Goal: Task Accomplishment & Management: Use online tool/utility

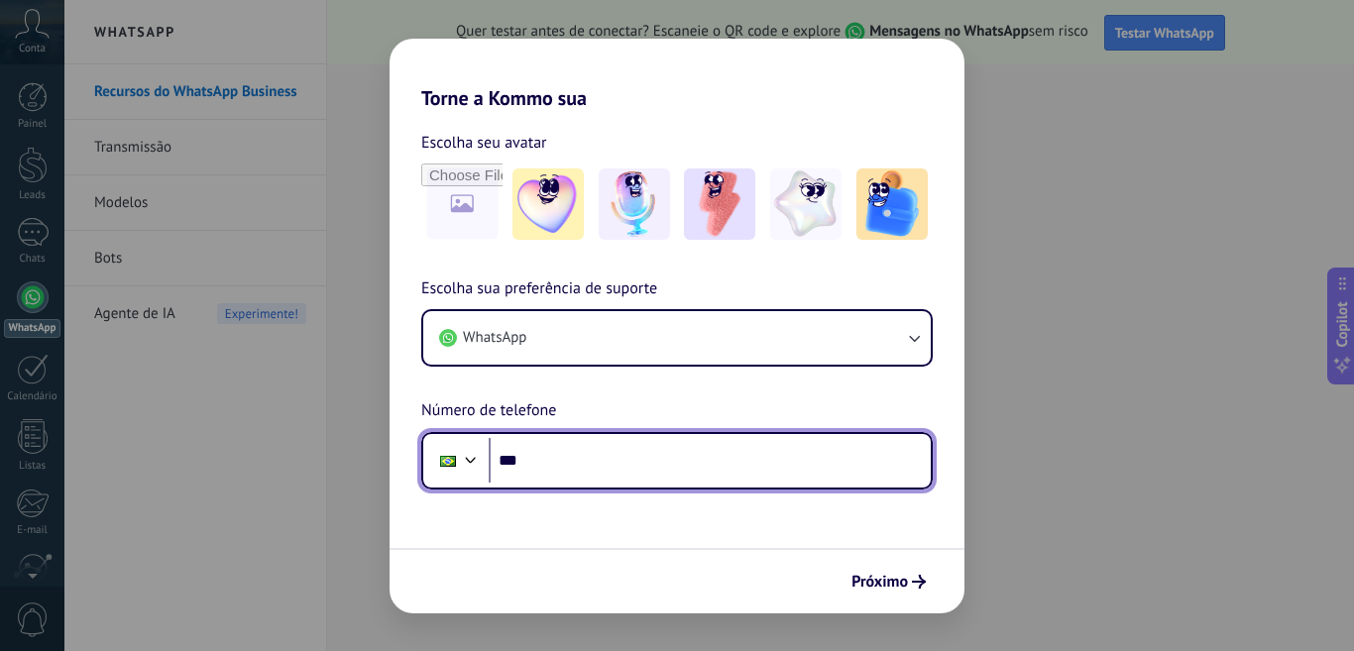
click at [671, 470] on input "***" at bounding box center [710, 461] width 442 height 46
type input "**********"
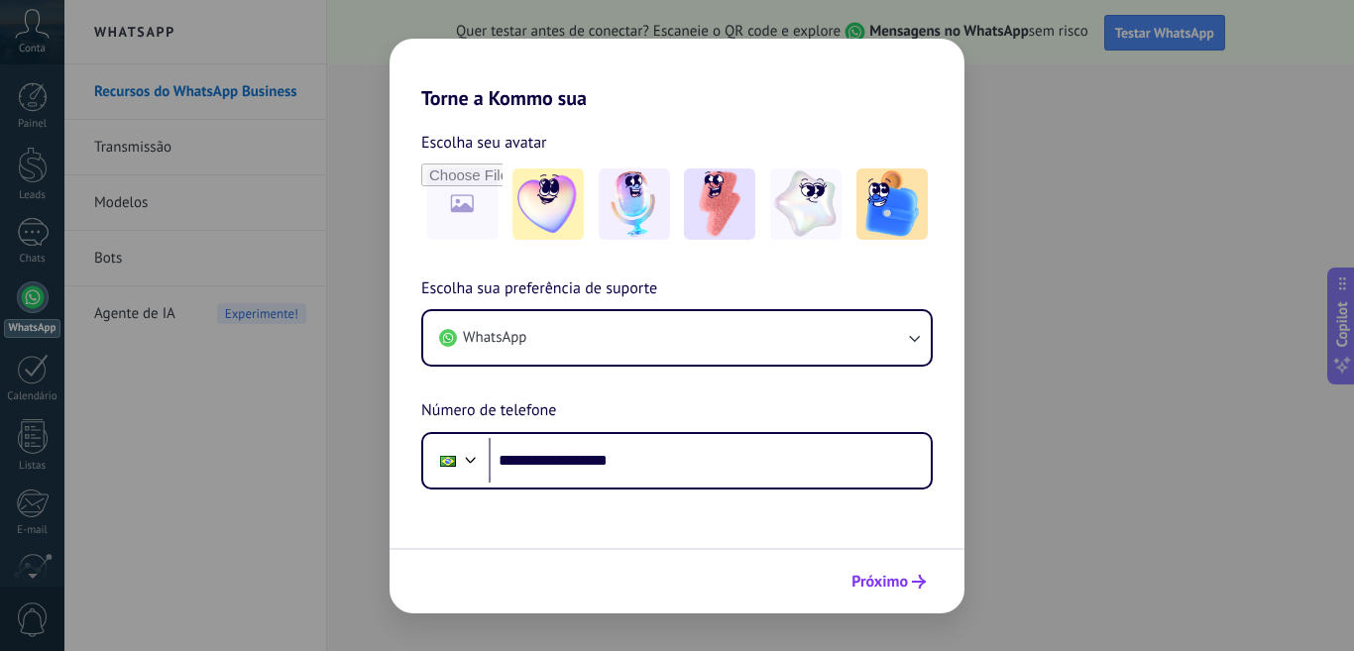
click at [890, 589] on span "Próximo" at bounding box center [880, 582] width 57 height 14
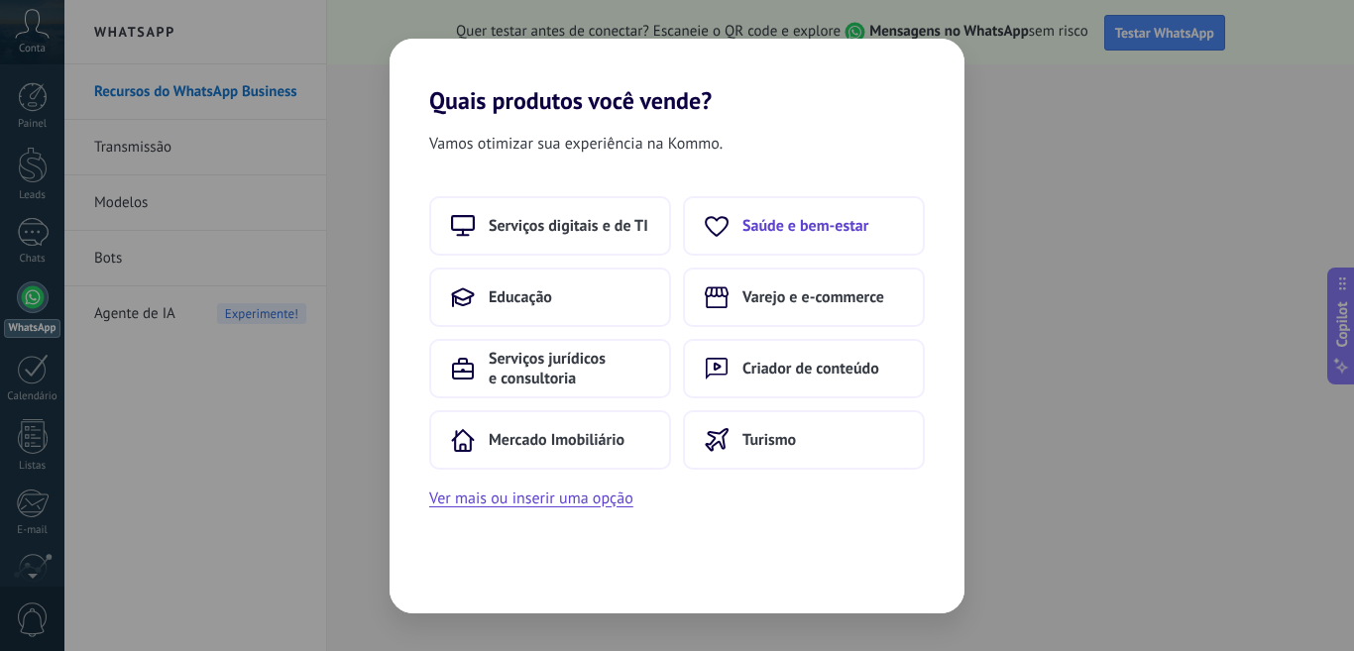
click at [800, 223] on span "Saúde e bem-estar" at bounding box center [805, 226] width 126 height 20
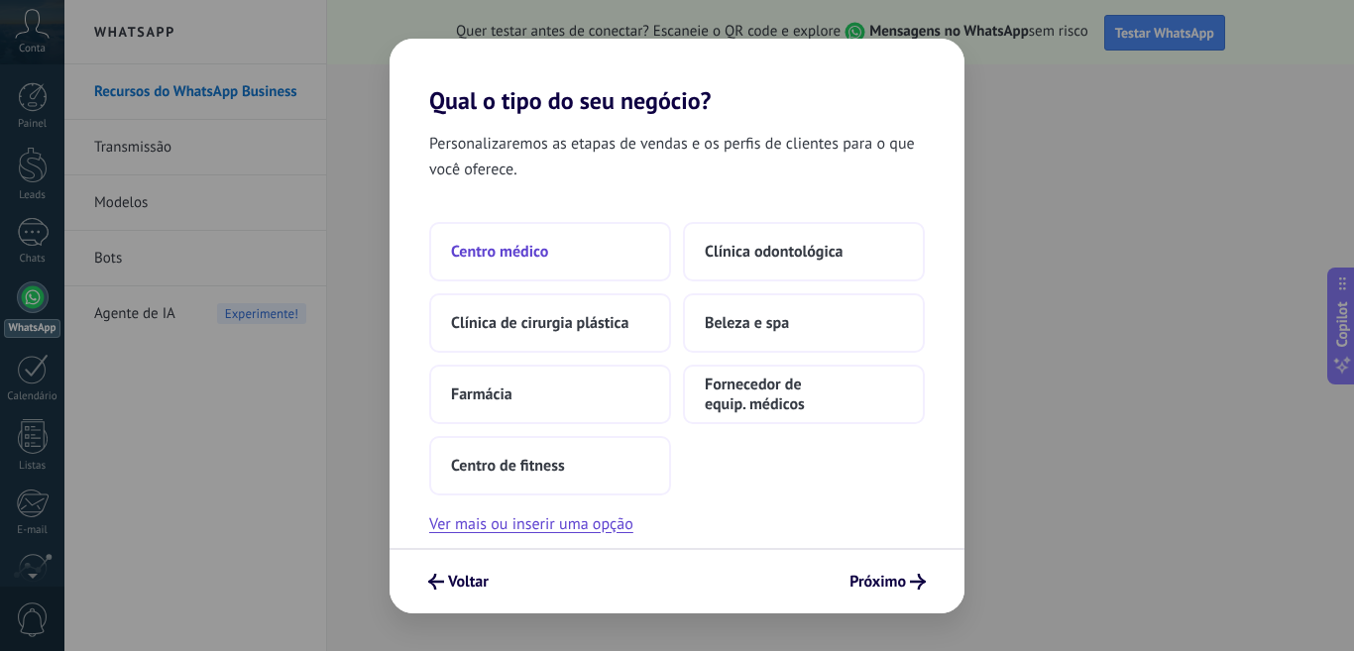
click at [572, 261] on button "Centro médico" at bounding box center [550, 251] width 242 height 59
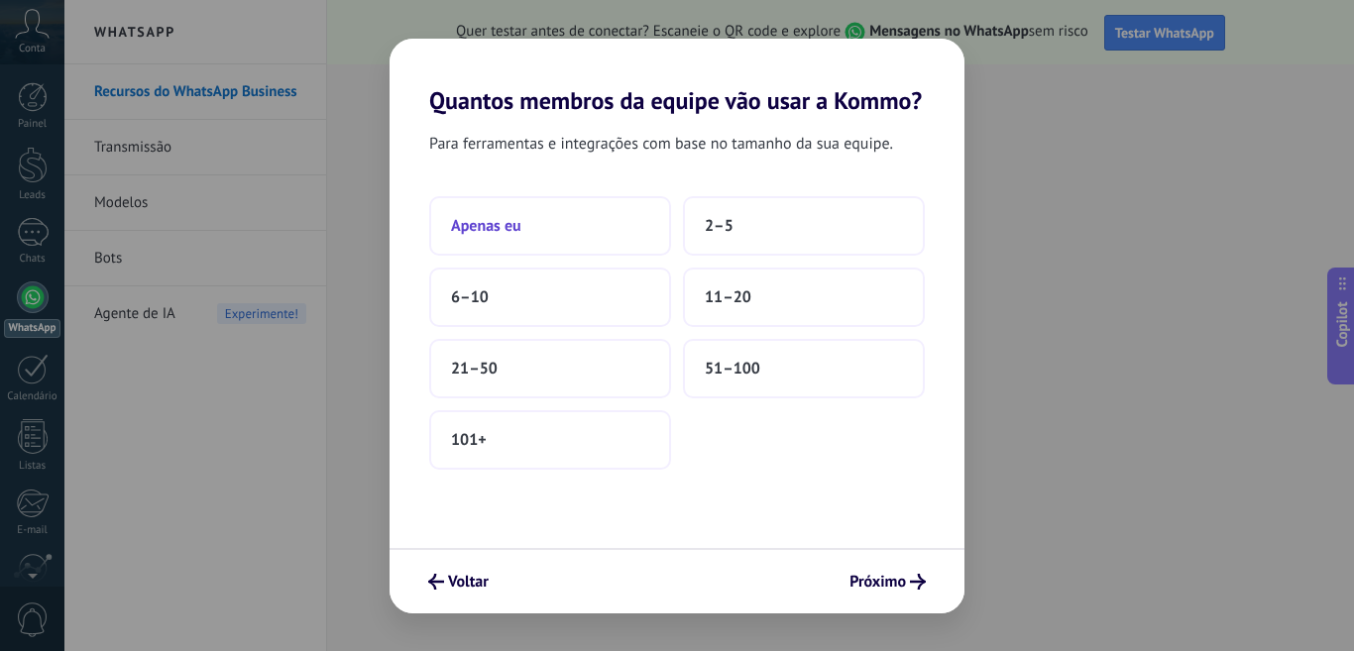
click at [586, 232] on button "Apenas eu" at bounding box center [550, 225] width 242 height 59
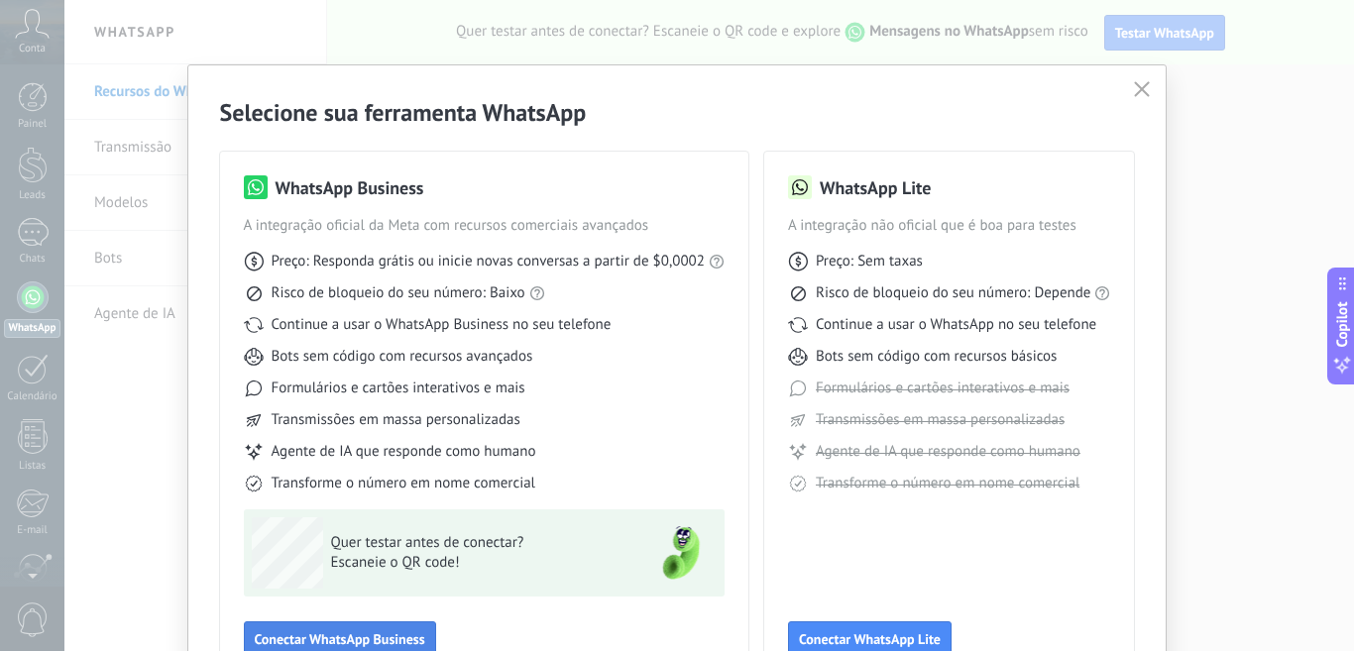
click at [303, 630] on button "Conectar WhatsApp Business" at bounding box center [340, 640] width 192 height 36
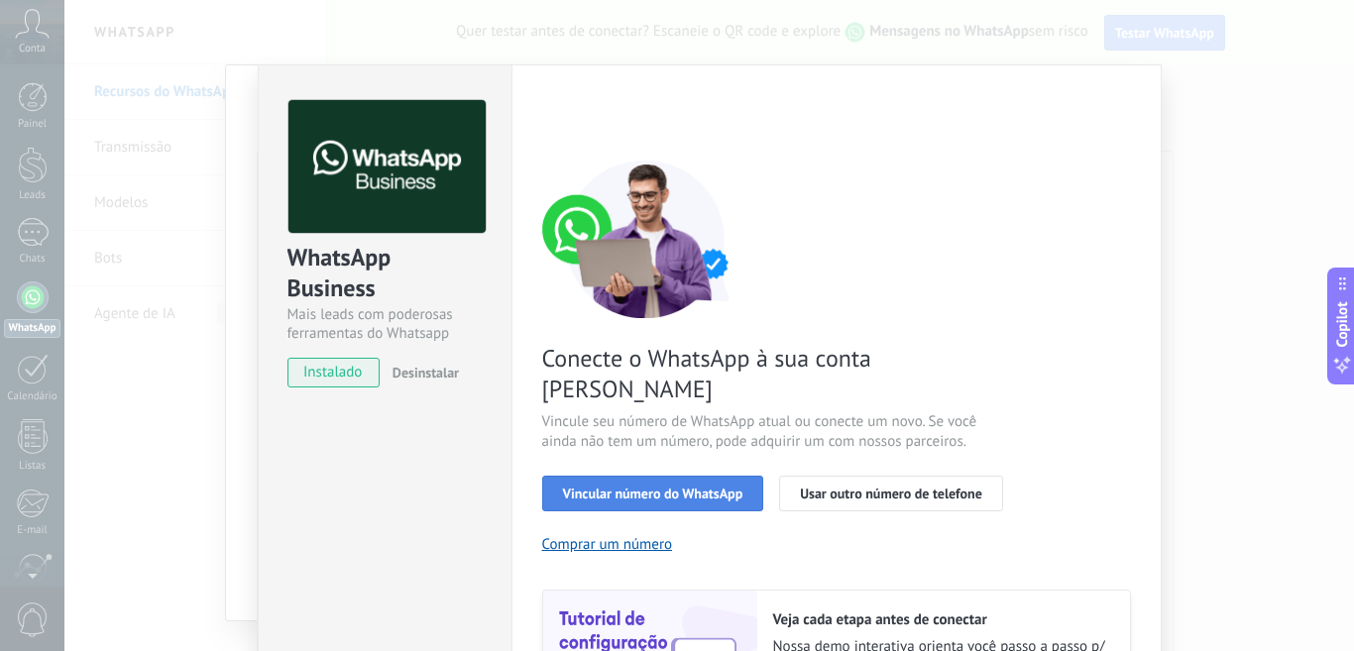
click at [692, 487] on span "Vincular número do WhatsApp" at bounding box center [653, 494] width 180 height 14
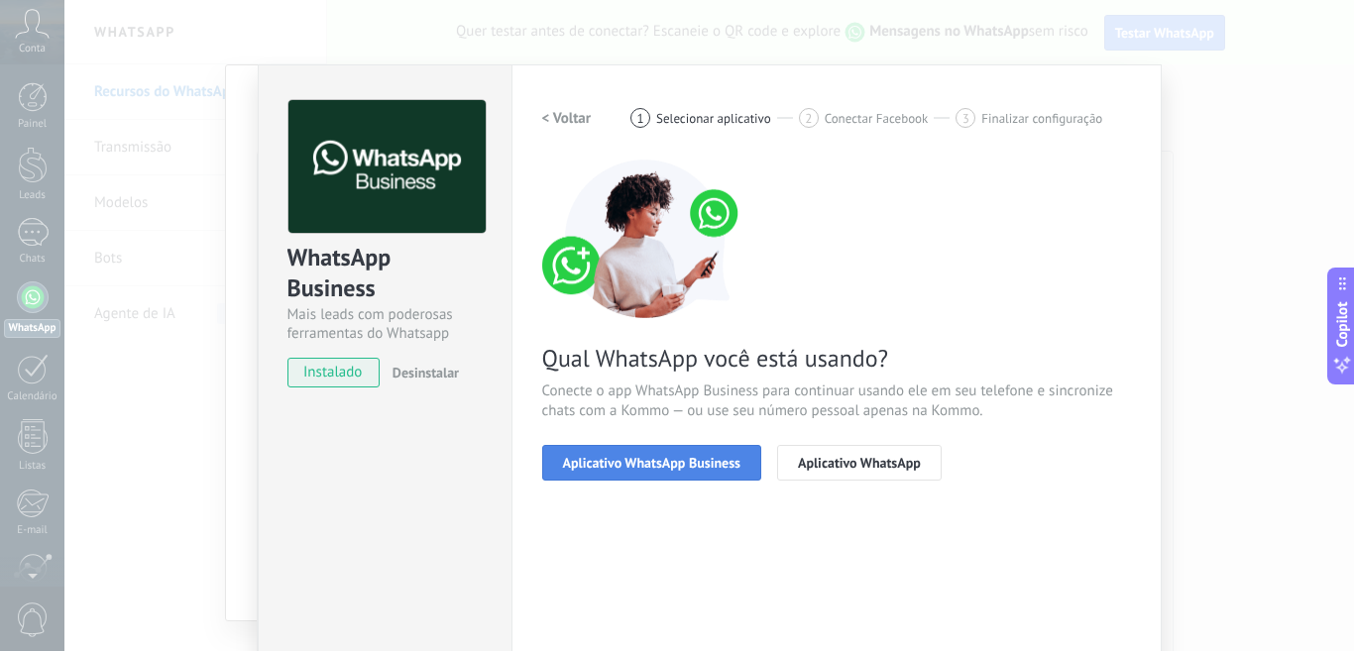
click at [675, 464] on span "Aplicativo WhatsApp Business" at bounding box center [651, 463] width 177 height 14
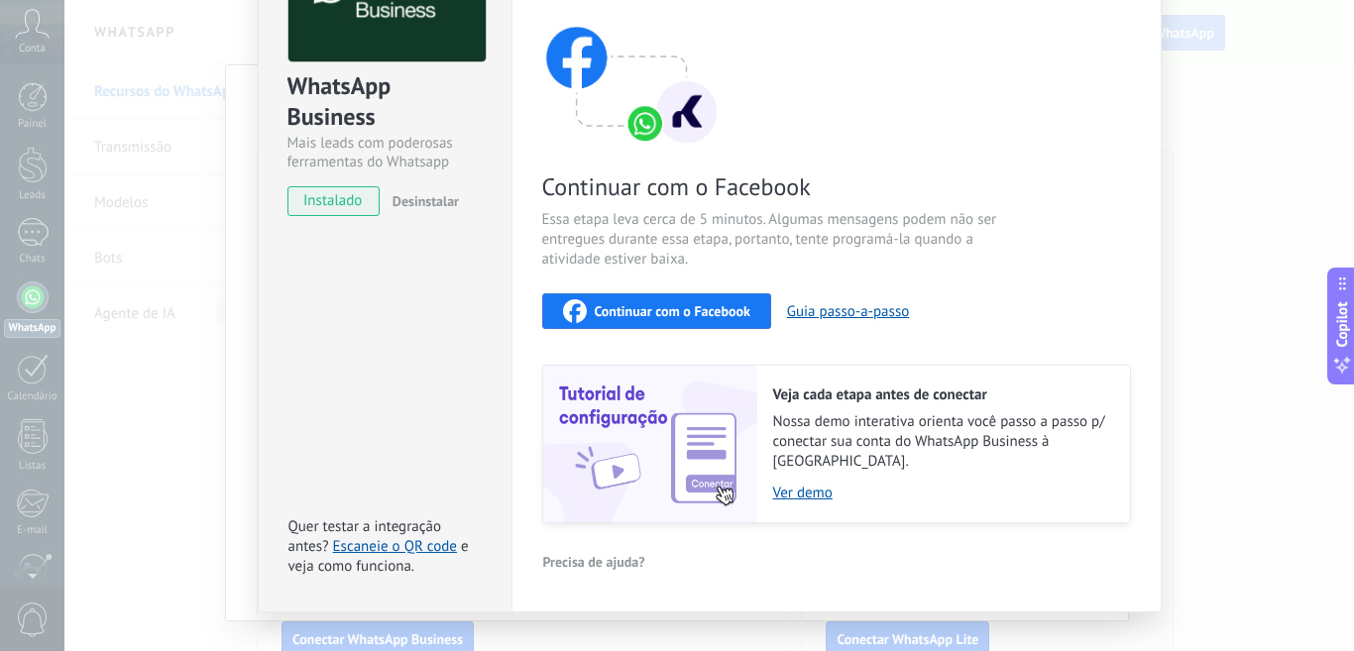
scroll to position [191, 0]
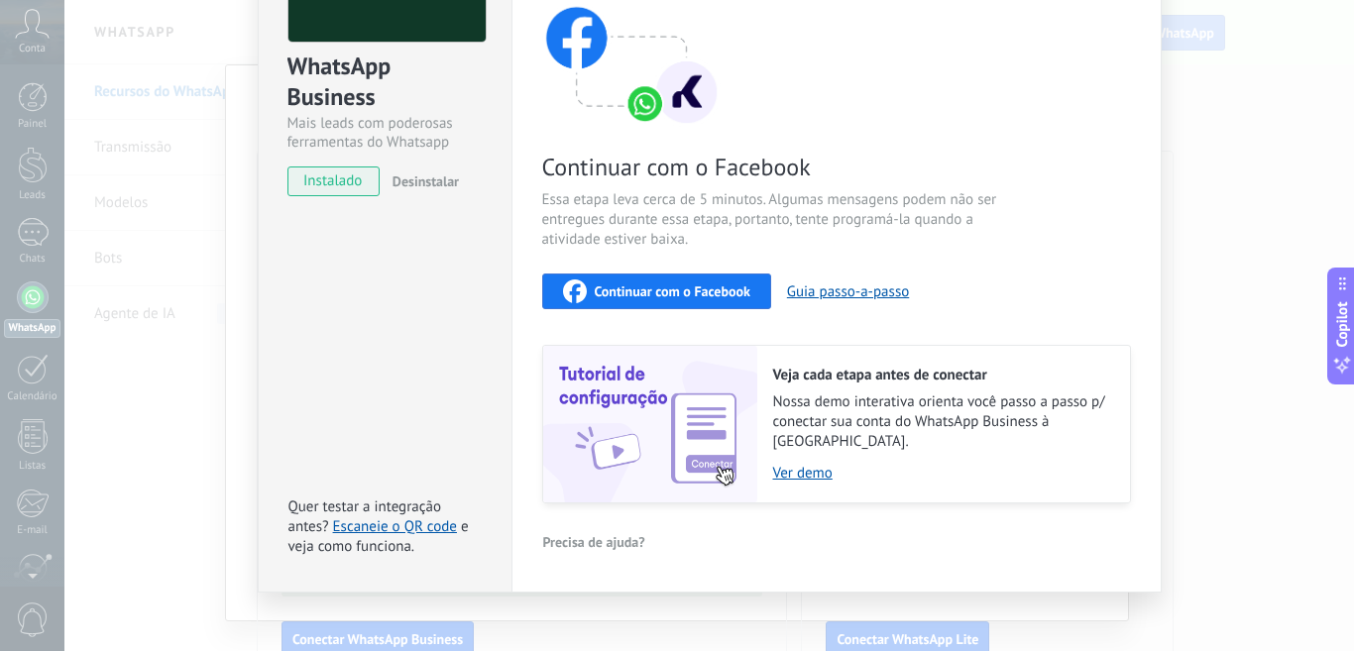
click at [719, 296] on span "Continuar com o Facebook" at bounding box center [673, 292] width 156 height 14
click at [1234, 207] on div "WhatsApp Business Mais leads com poderosas ferramentas do Whatsapp instalado De…" at bounding box center [709, 325] width 1290 height 651
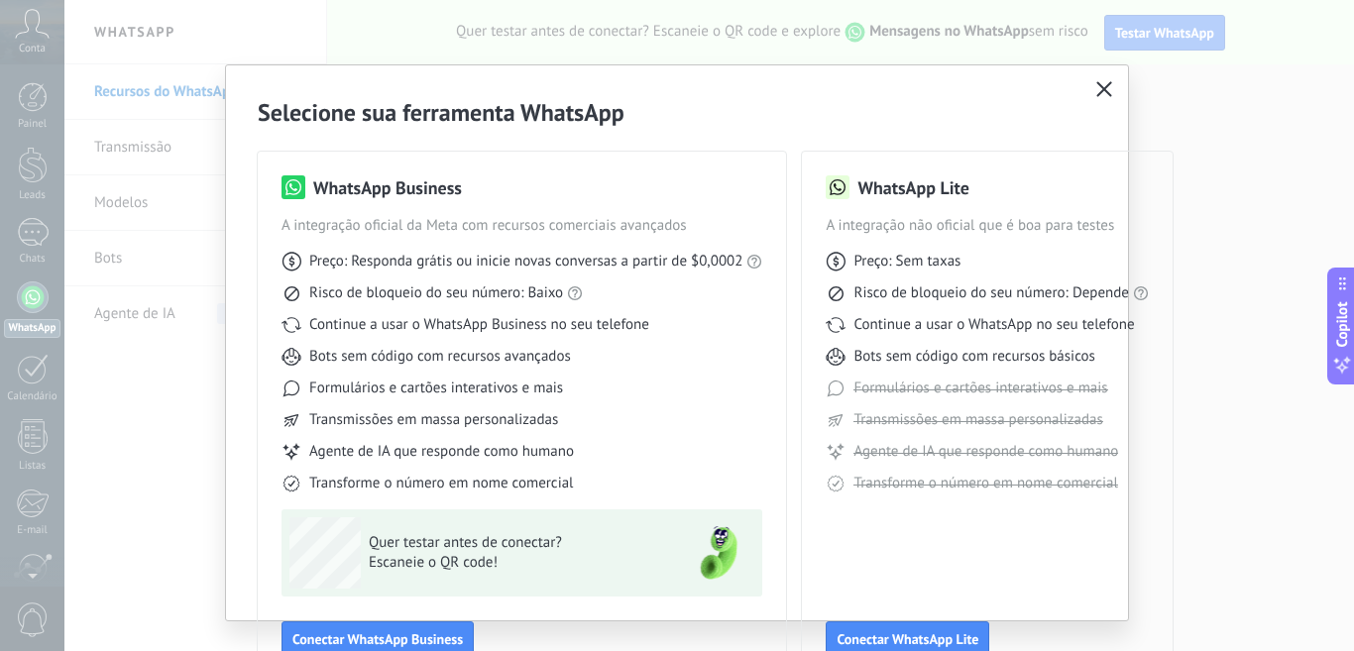
click at [1099, 95] on icon "button" at bounding box center [1104, 89] width 16 height 16
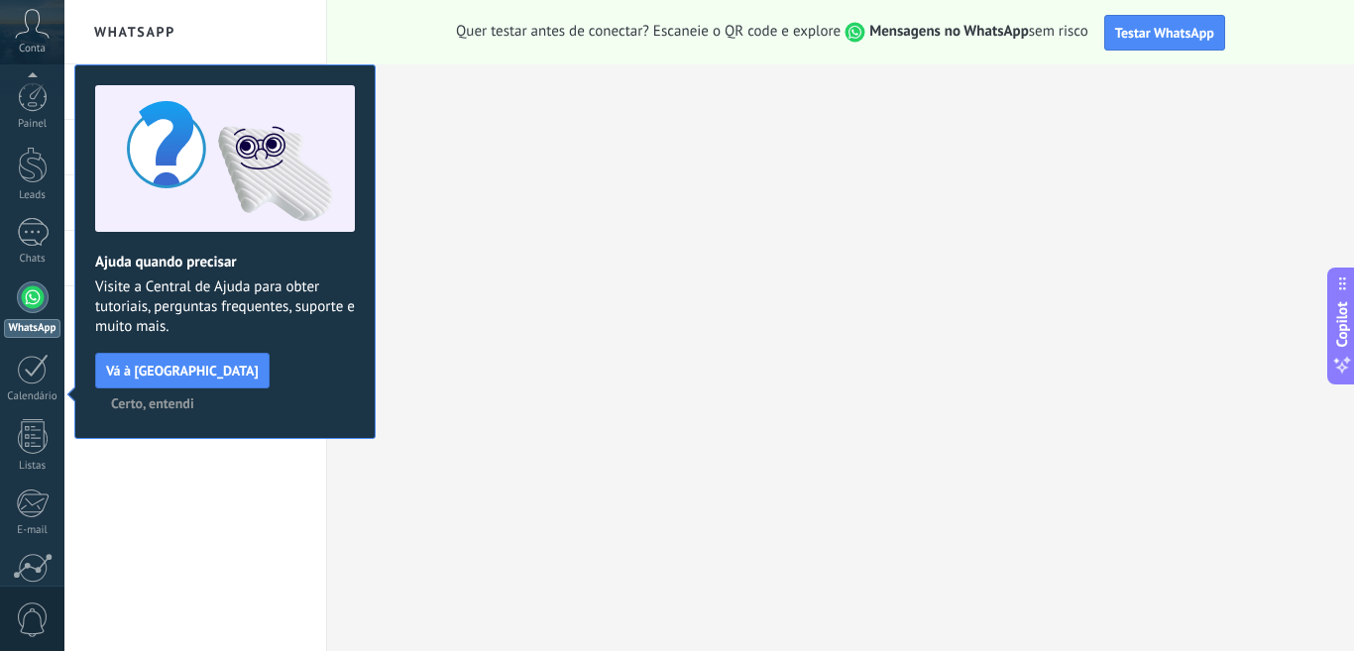
scroll to position [173, 0]
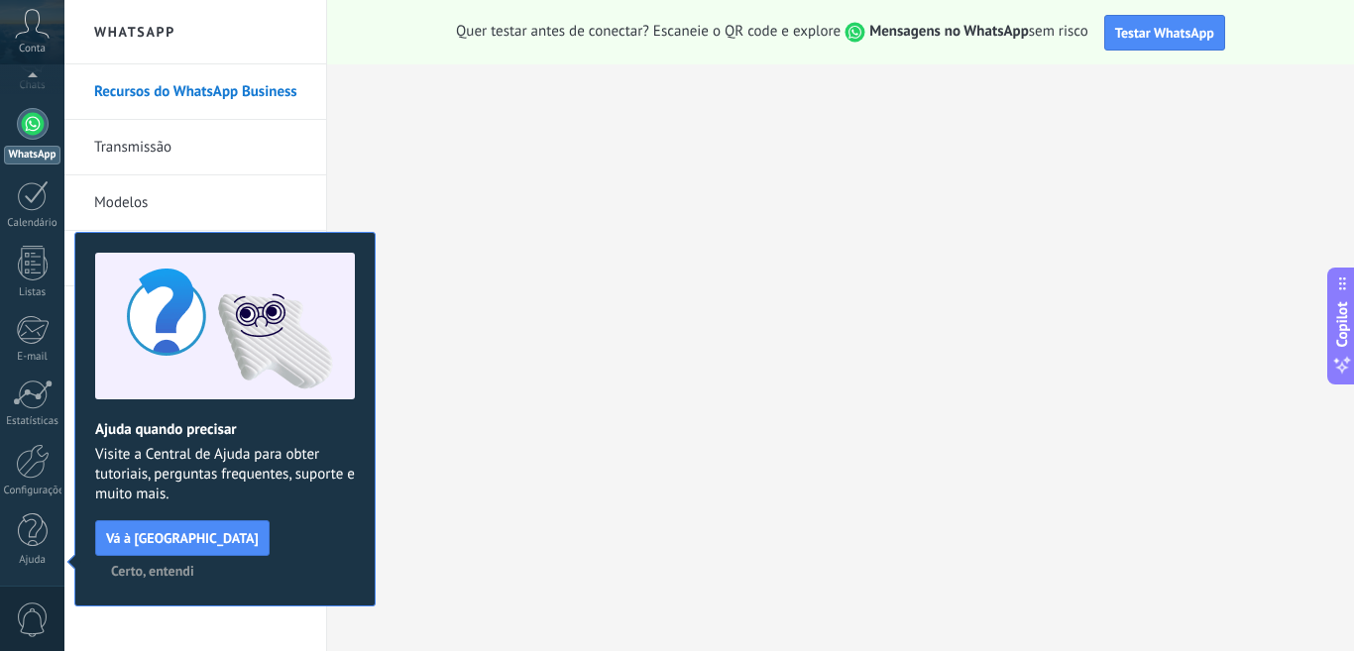
click at [27, 128] on div at bounding box center [33, 124] width 32 height 32
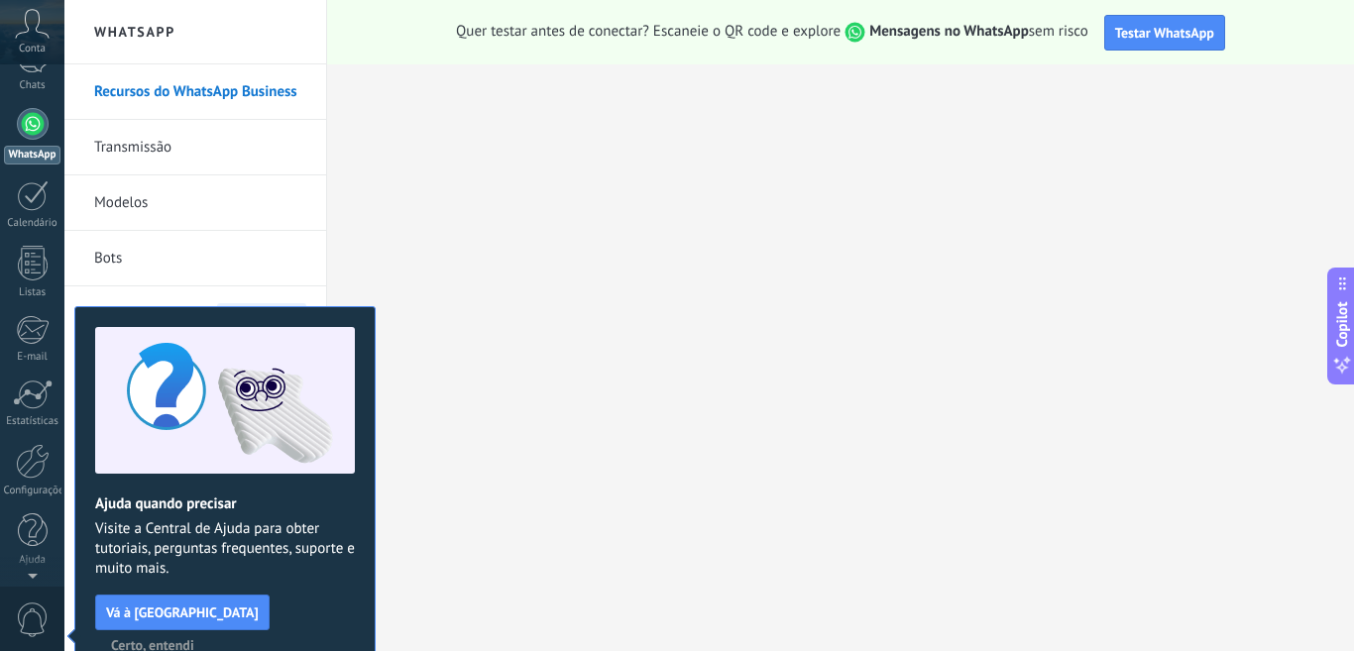
scroll to position [0, 0]
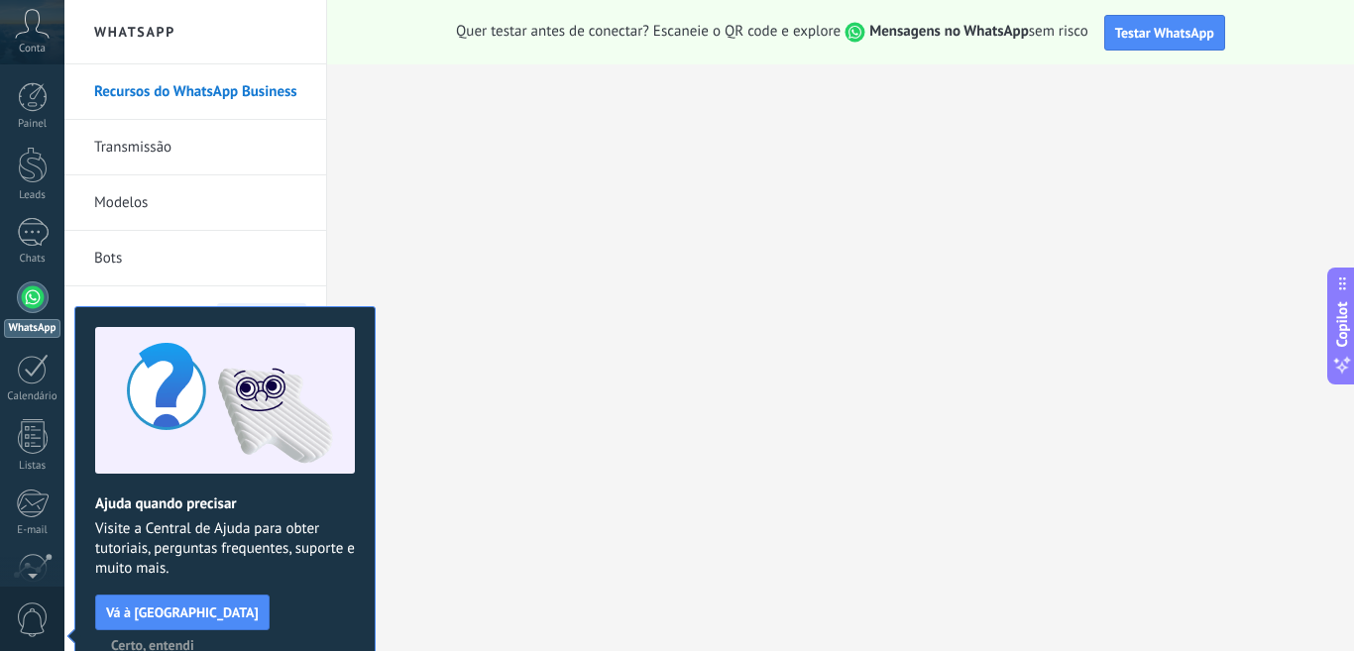
click at [27, 299] on div at bounding box center [33, 298] width 32 height 32
click at [31, 331] on div "WhatsApp" at bounding box center [32, 328] width 57 height 19
click at [29, 331] on div "WhatsApp" at bounding box center [32, 328] width 57 height 19
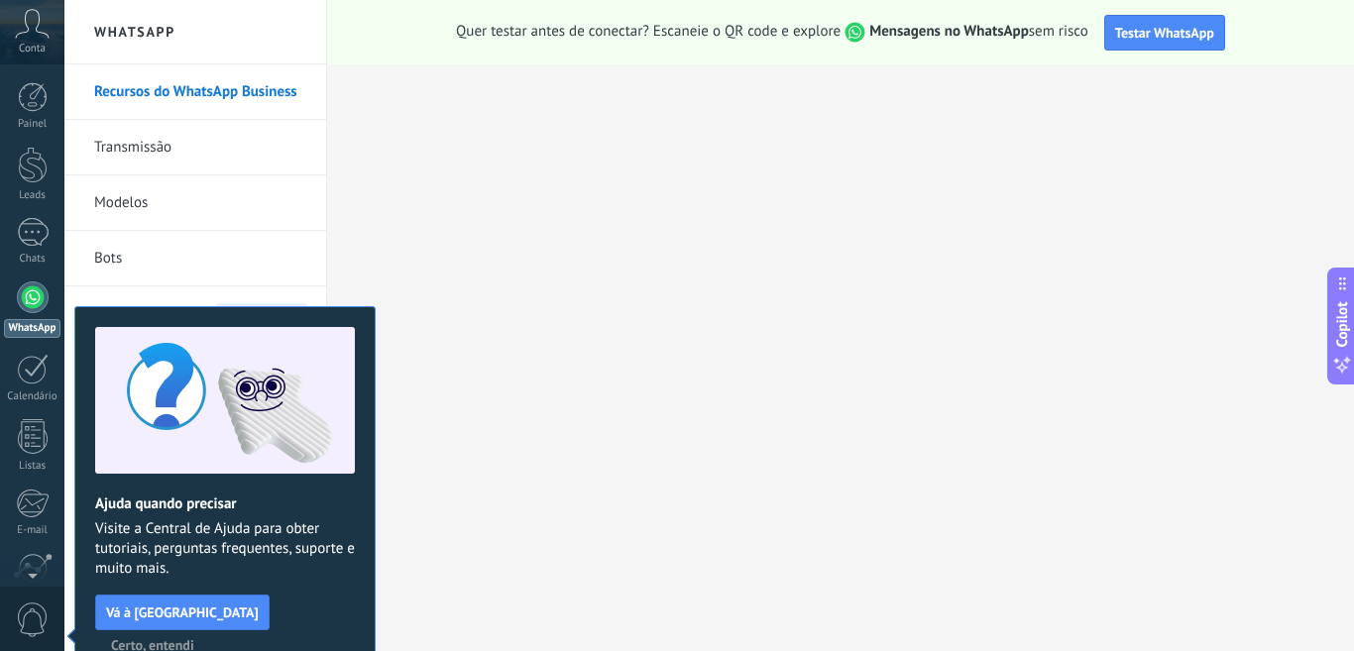
click at [29, 331] on div "WhatsApp" at bounding box center [32, 328] width 57 height 19
click at [22, 303] on div at bounding box center [33, 298] width 32 height 32
click at [1175, 43] on button "Testar WhatsApp" at bounding box center [1164, 33] width 121 height 36
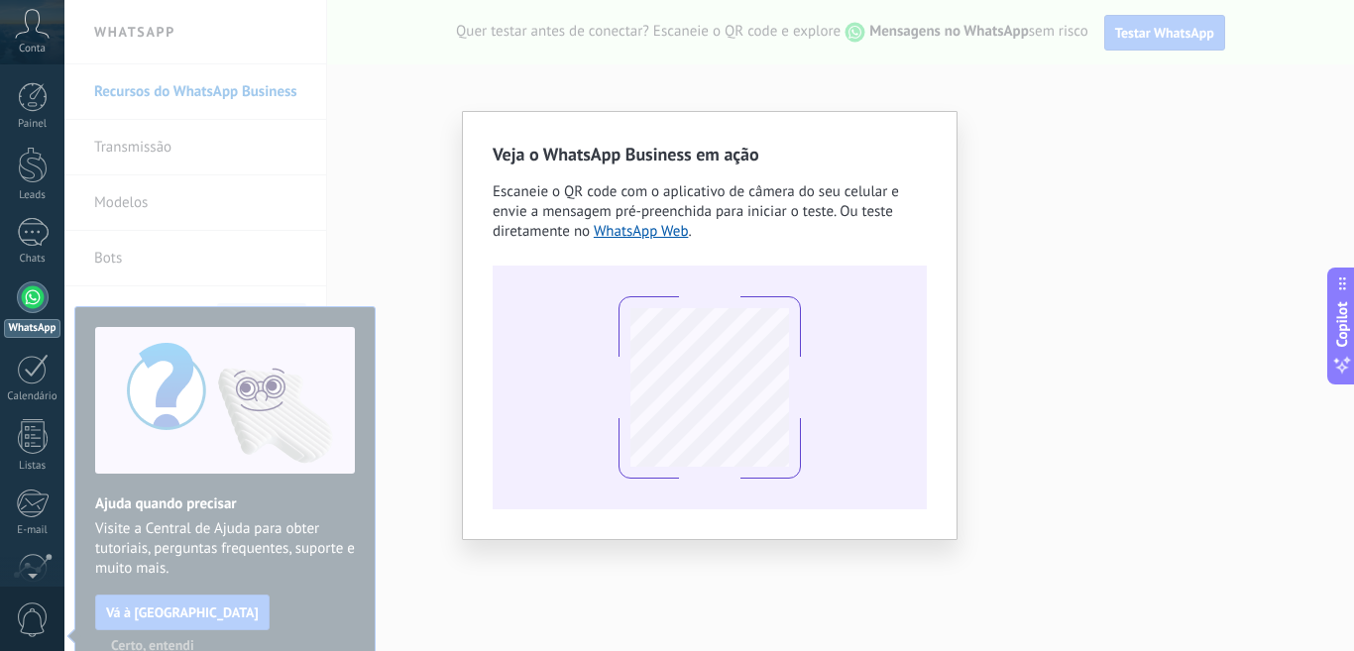
click at [1094, 238] on div "Veja o WhatsApp Business em ação Escaneie o QR code com o aplicativo de câmera …" at bounding box center [709, 325] width 1290 height 651
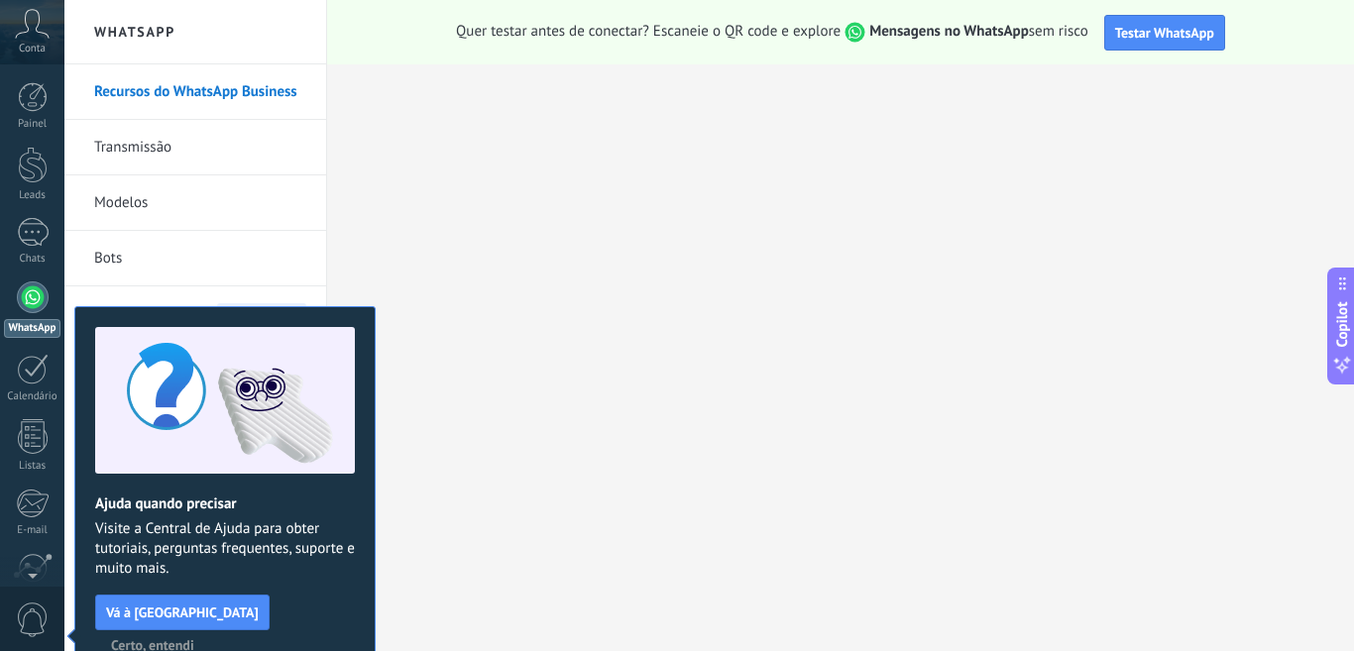
click at [43, 310] on link "WhatsApp" at bounding box center [32, 310] width 64 height 57
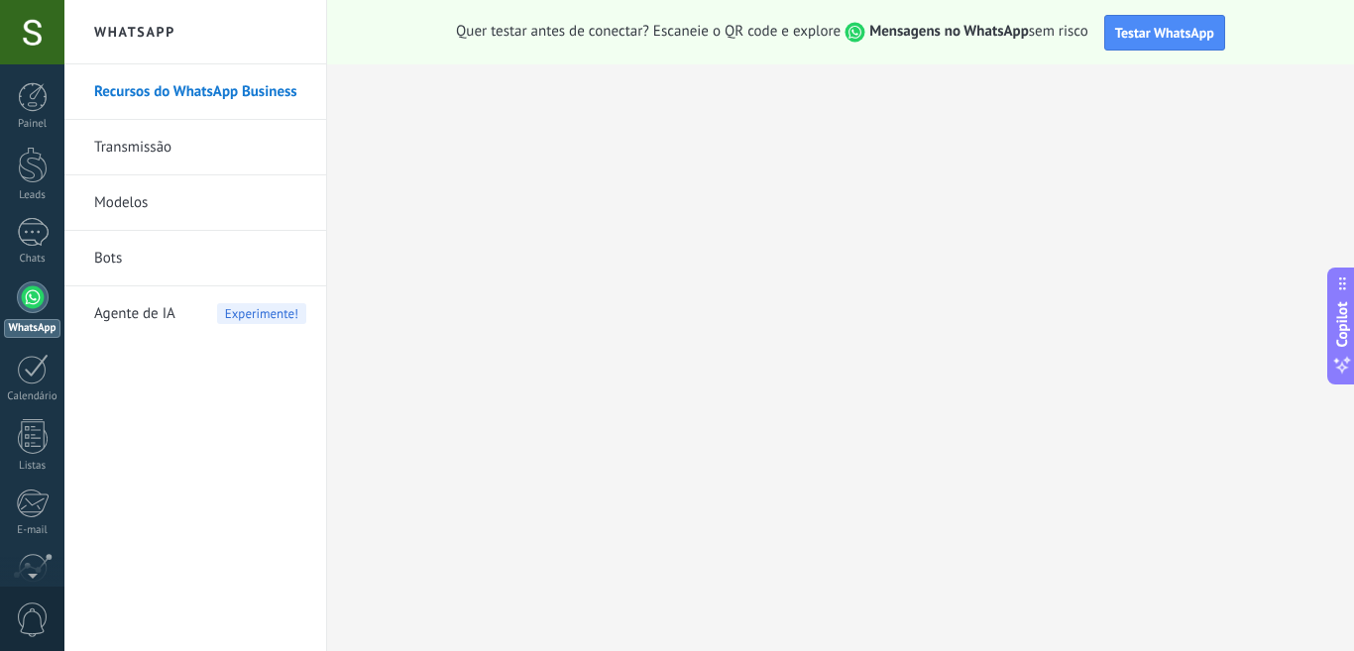
click at [197, 90] on link "Recursos do WhatsApp Business" at bounding box center [200, 92] width 212 height 56
click at [243, 74] on link "Recursos do WhatsApp Business" at bounding box center [200, 92] width 212 height 56
click at [243, 195] on link "Modelos" at bounding box center [200, 203] width 212 height 56
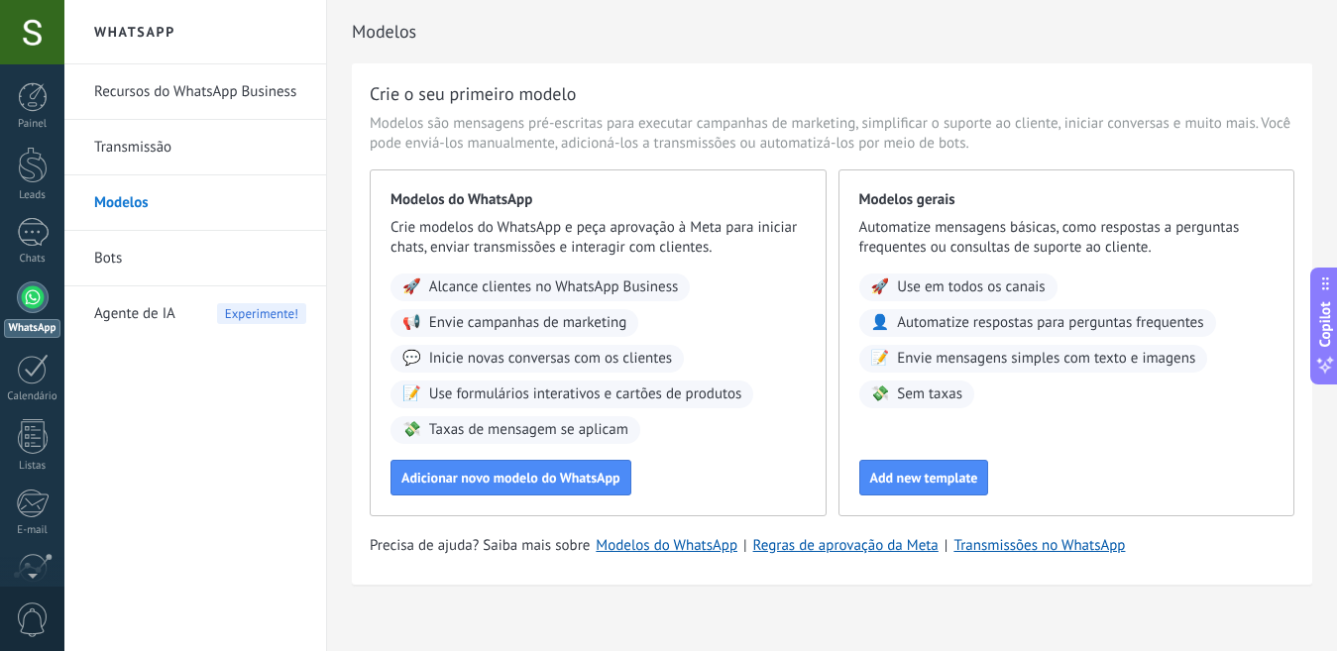
click at [165, 260] on link "Bots" at bounding box center [200, 259] width 212 height 56
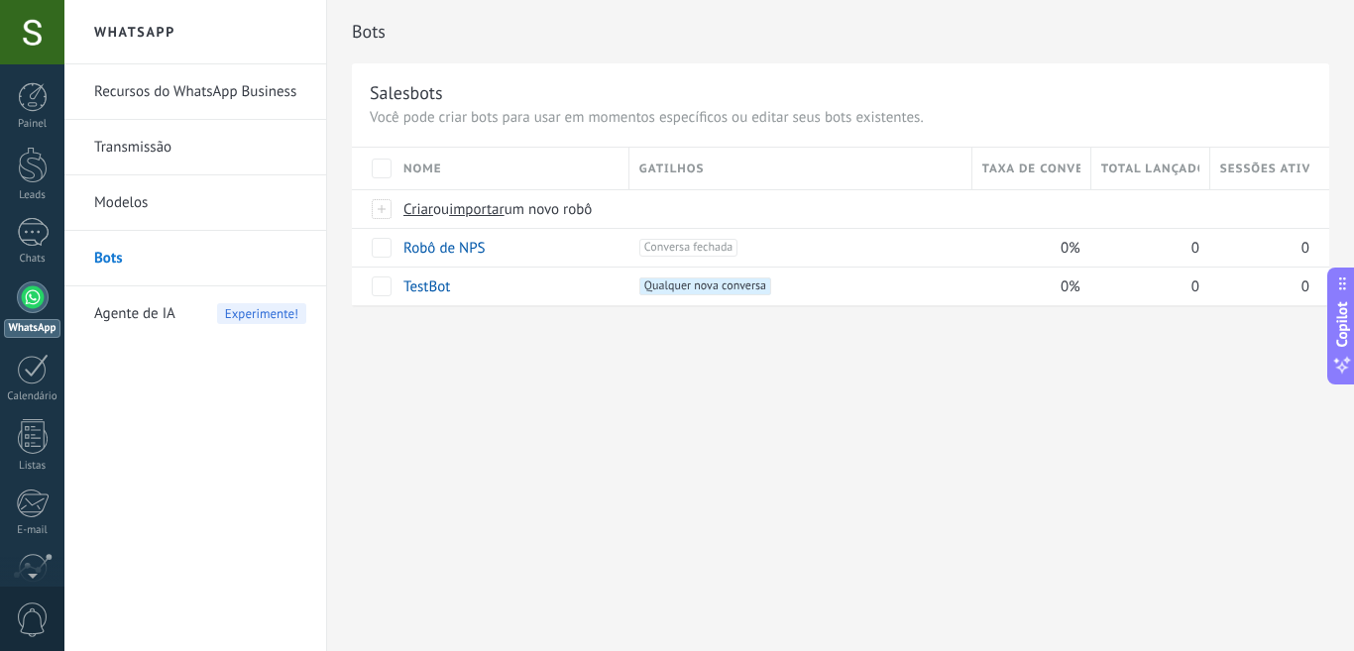
click at [198, 88] on link "Recursos do WhatsApp Business" at bounding box center [200, 92] width 212 height 56
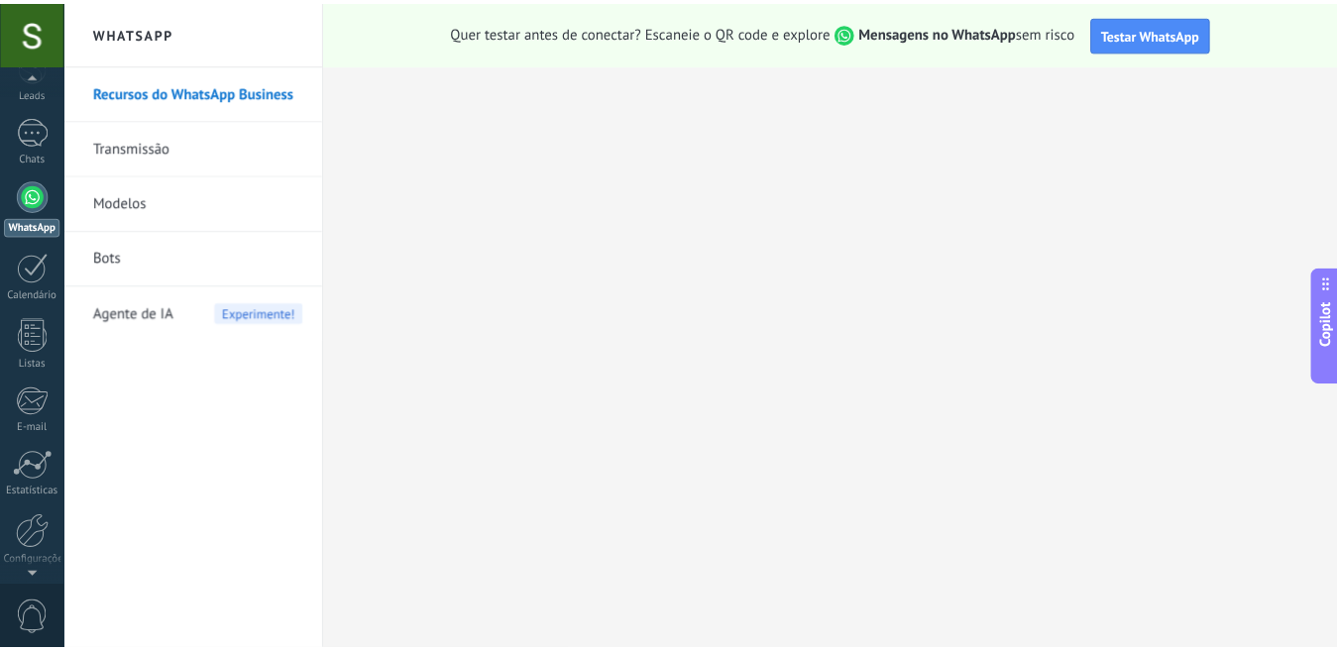
scroll to position [173, 0]
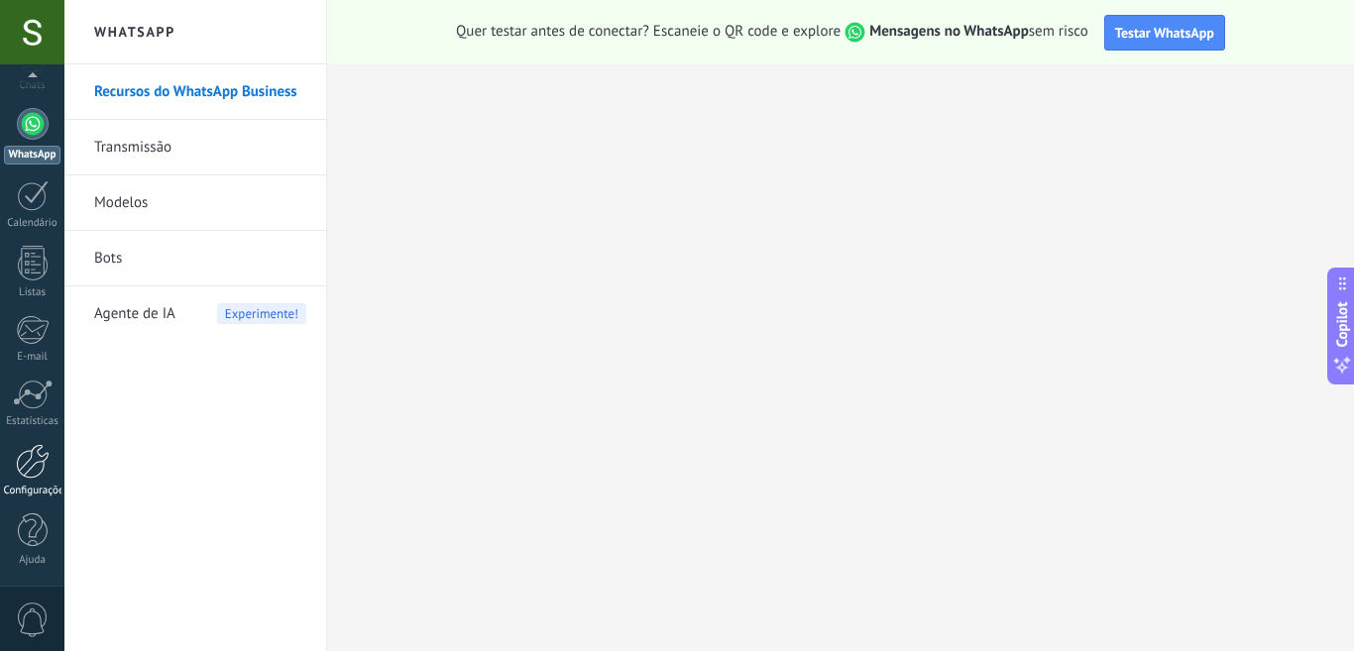
click at [26, 482] on link "Configurações" at bounding box center [32, 471] width 64 height 54
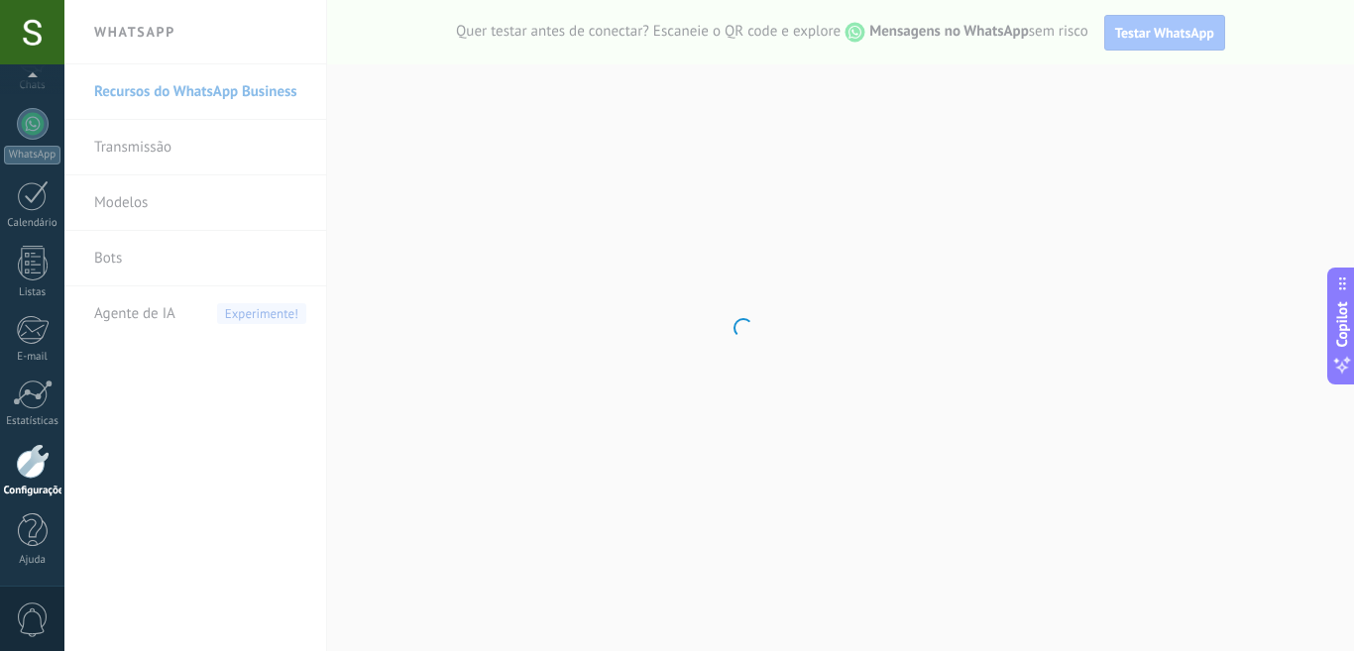
click at [32, 456] on div at bounding box center [33, 461] width 34 height 35
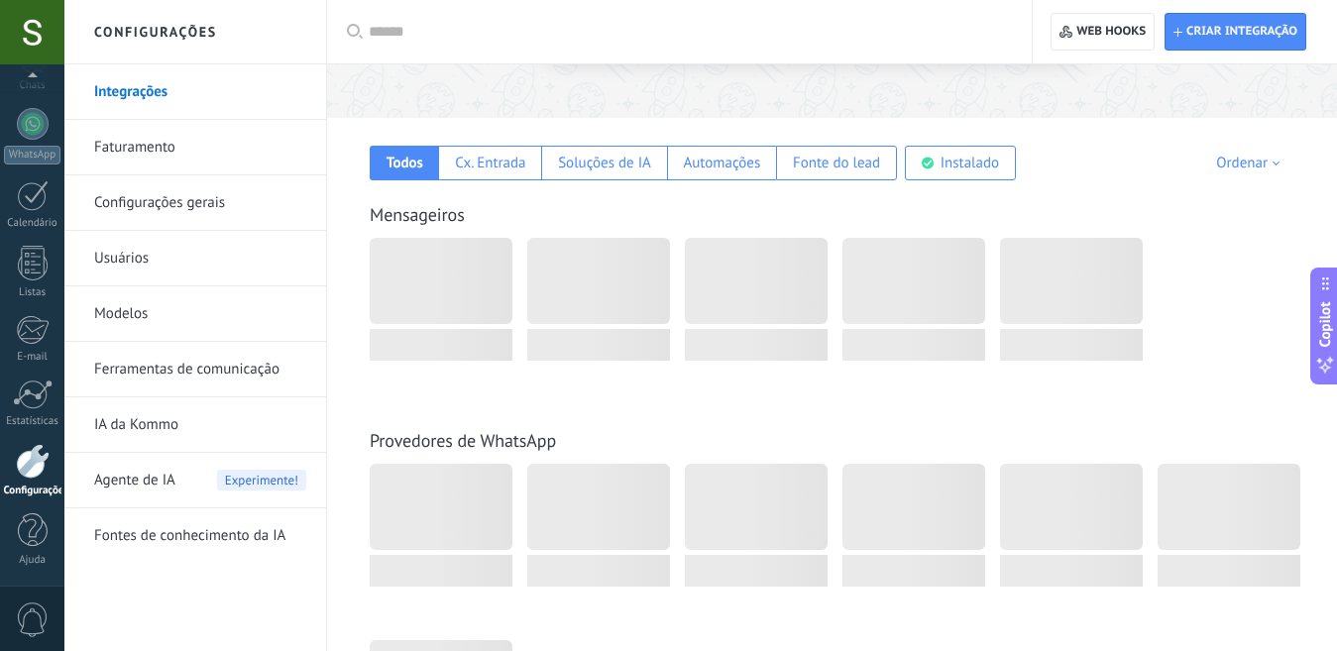
scroll to position [325, 0]
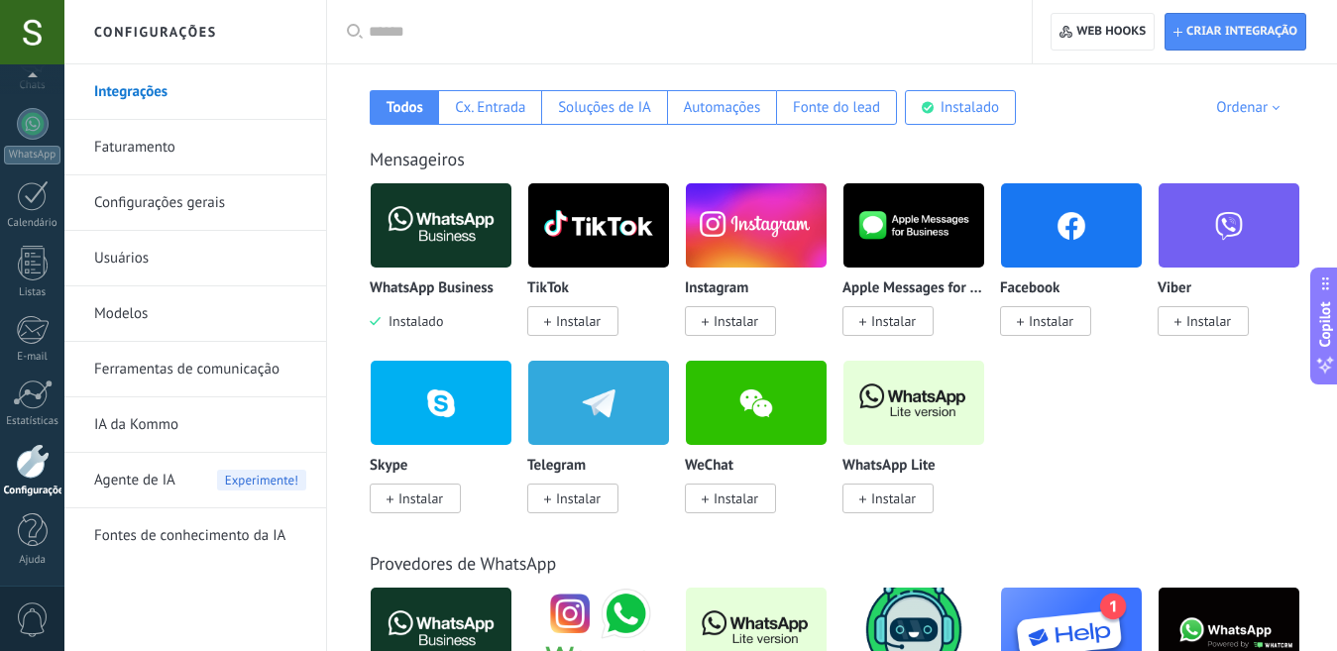
click at [889, 503] on span "Instalar" at bounding box center [893, 499] width 45 height 18
click at [891, 389] on img at bounding box center [914, 403] width 141 height 96
click at [897, 502] on span "Instalar" at bounding box center [893, 499] width 45 height 18
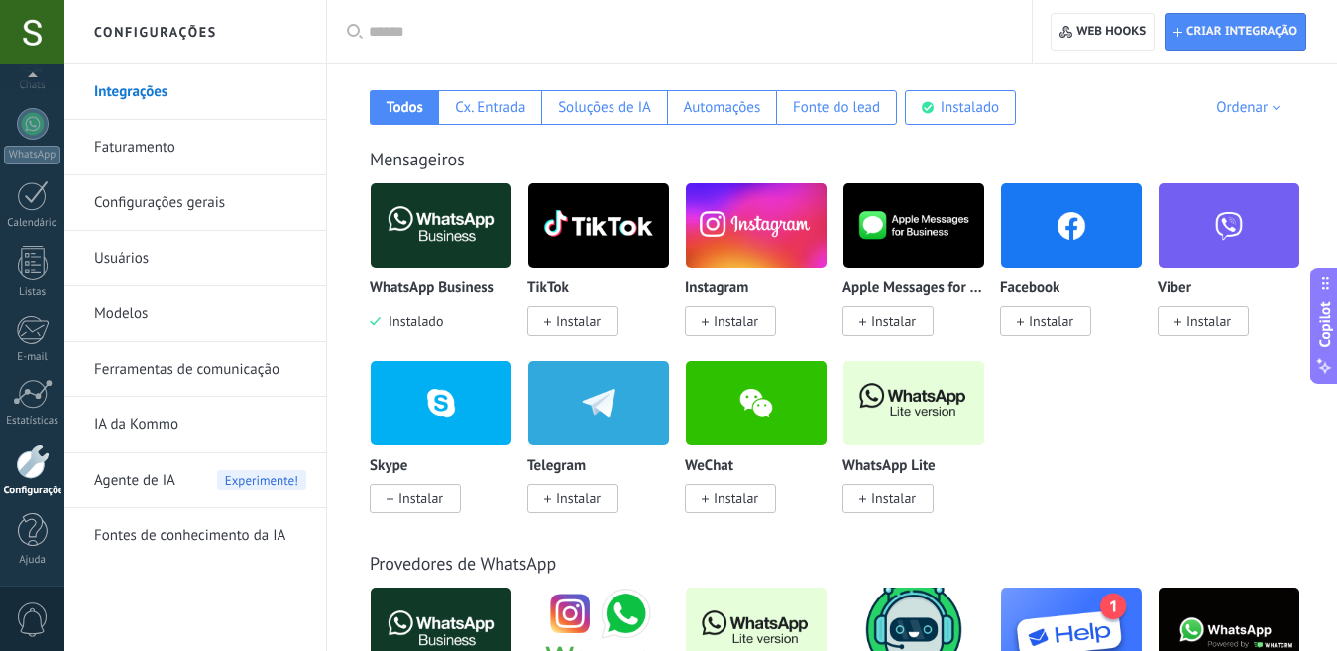
click at [897, 502] on span "Instalar" at bounding box center [893, 499] width 45 height 18
click at [895, 397] on img at bounding box center [914, 403] width 141 height 96
click at [482, 262] on img at bounding box center [441, 225] width 141 height 96
click at [400, 205] on img at bounding box center [441, 225] width 141 height 96
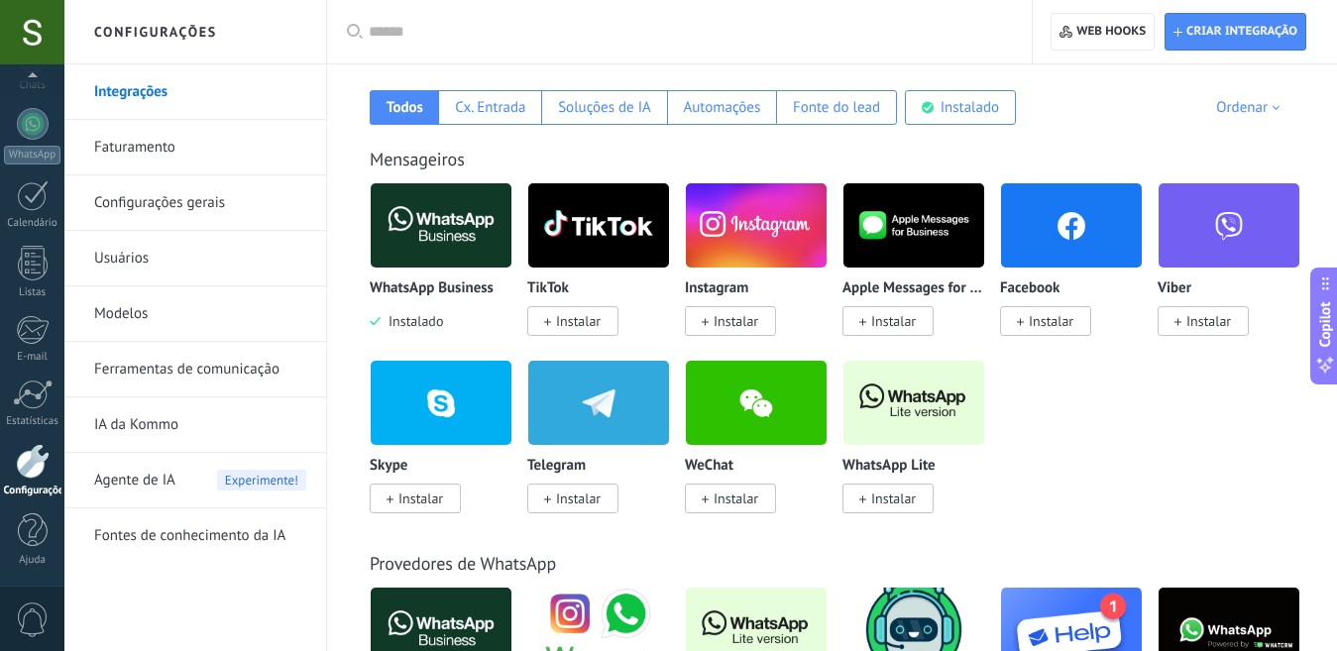
click at [400, 205] on img at bounding box center [441, 225] width 141 height 96
click at [414, 344] on div "WhatsApp Business Instalado" at bounding box center [449, 270] width 158 height 177
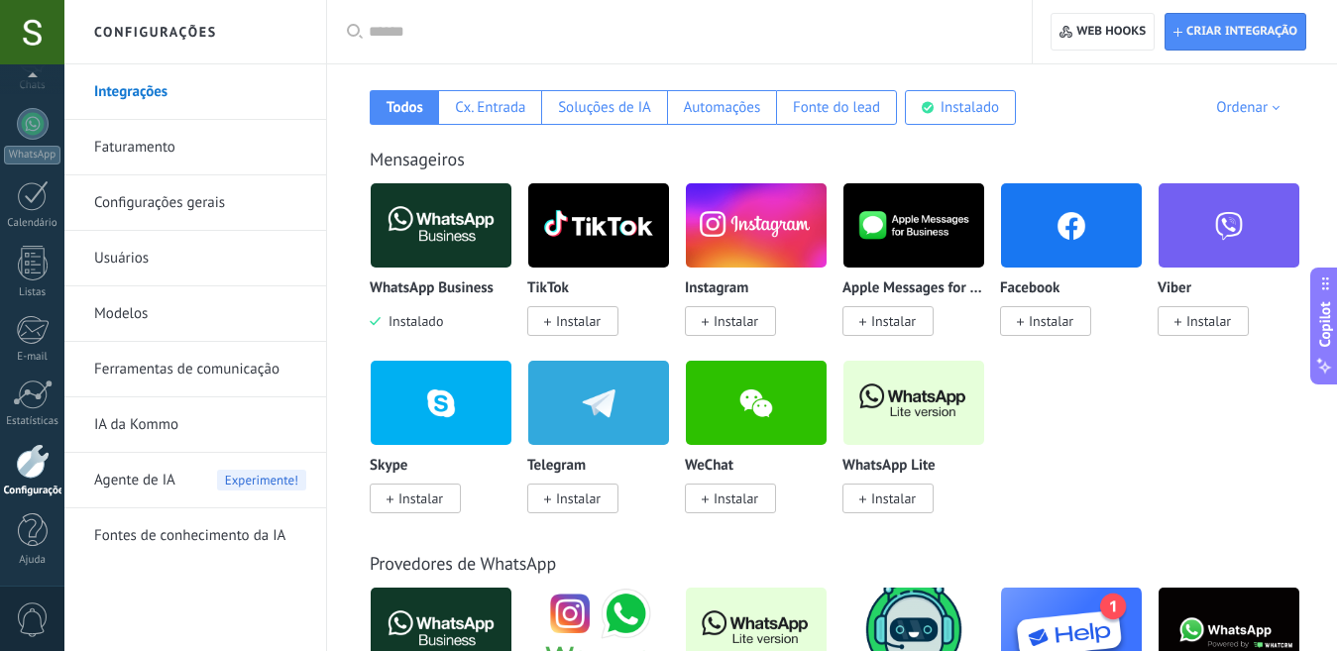
click at [414, 344] on div "WhatsApp Business Instalado" at bounding box center [449, 270] width 158 height 177
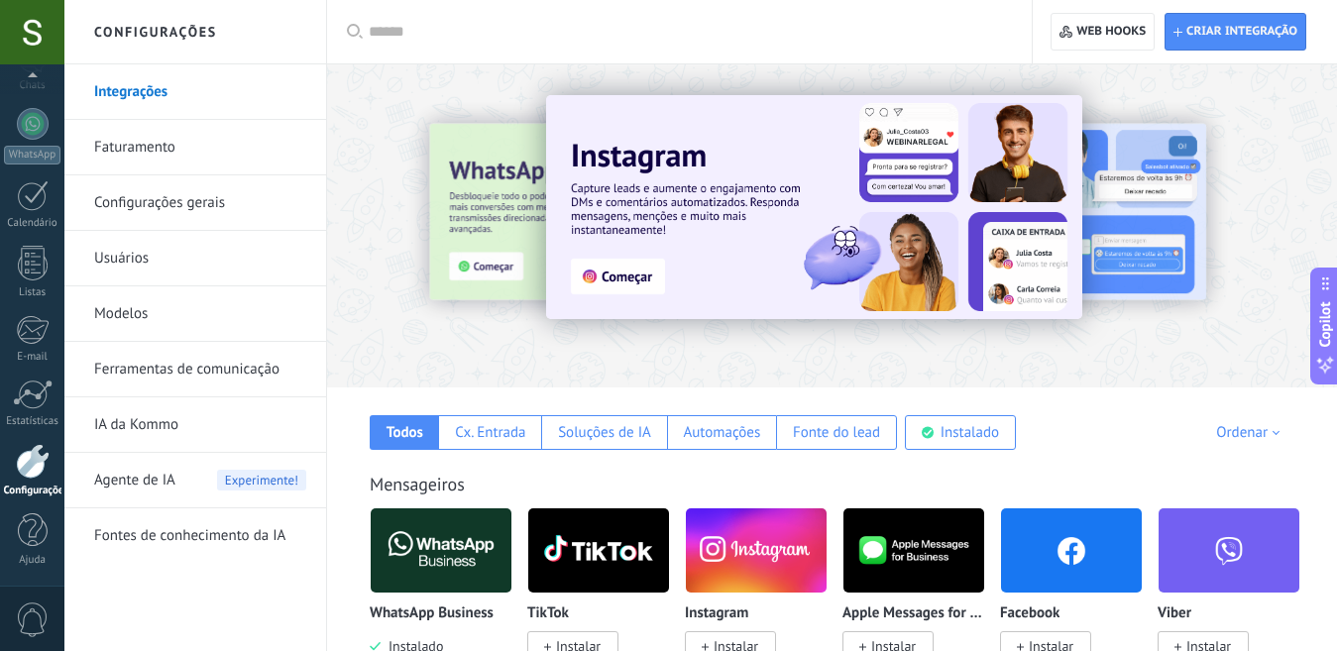
scroll to position [244, 0]
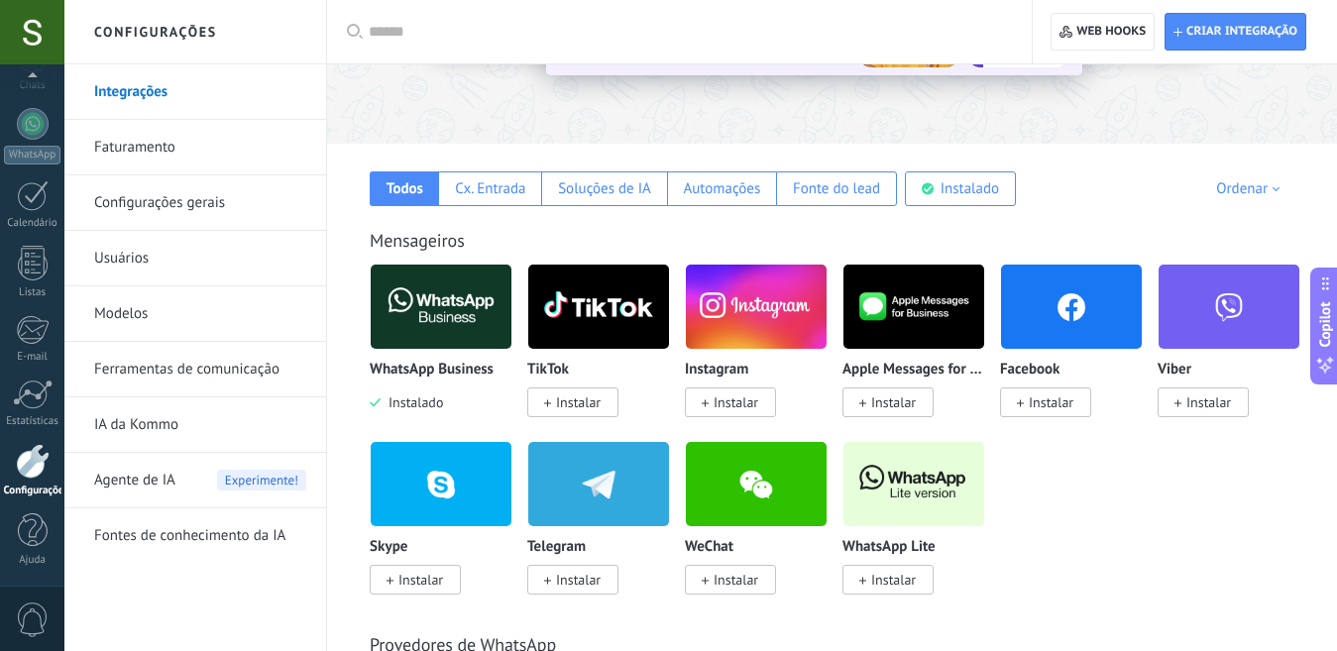
click at [444, 335] on img at bounding box center [441, 307] width 141 height 96
click at [432, 367] on p "WhatsApp Business" at bounding box center [432, 370] width 124 height 17
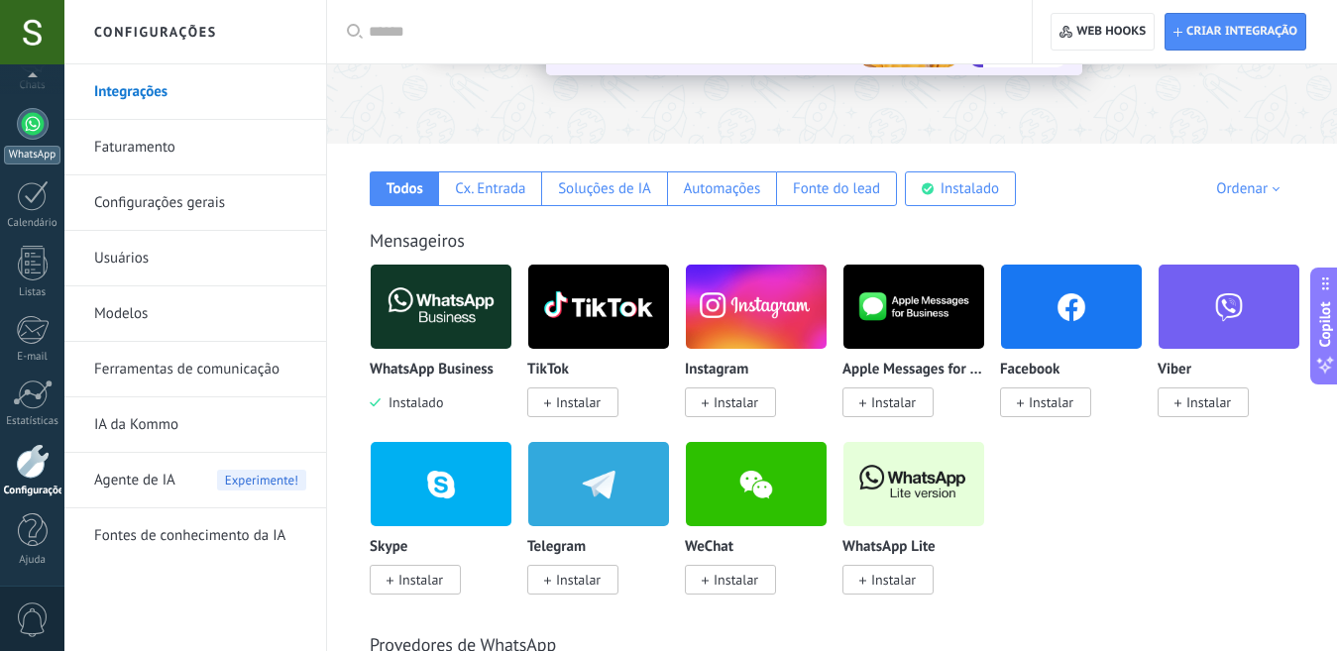
click at [39, 123] on div at bounding box center [33, 124] width 32 height 32
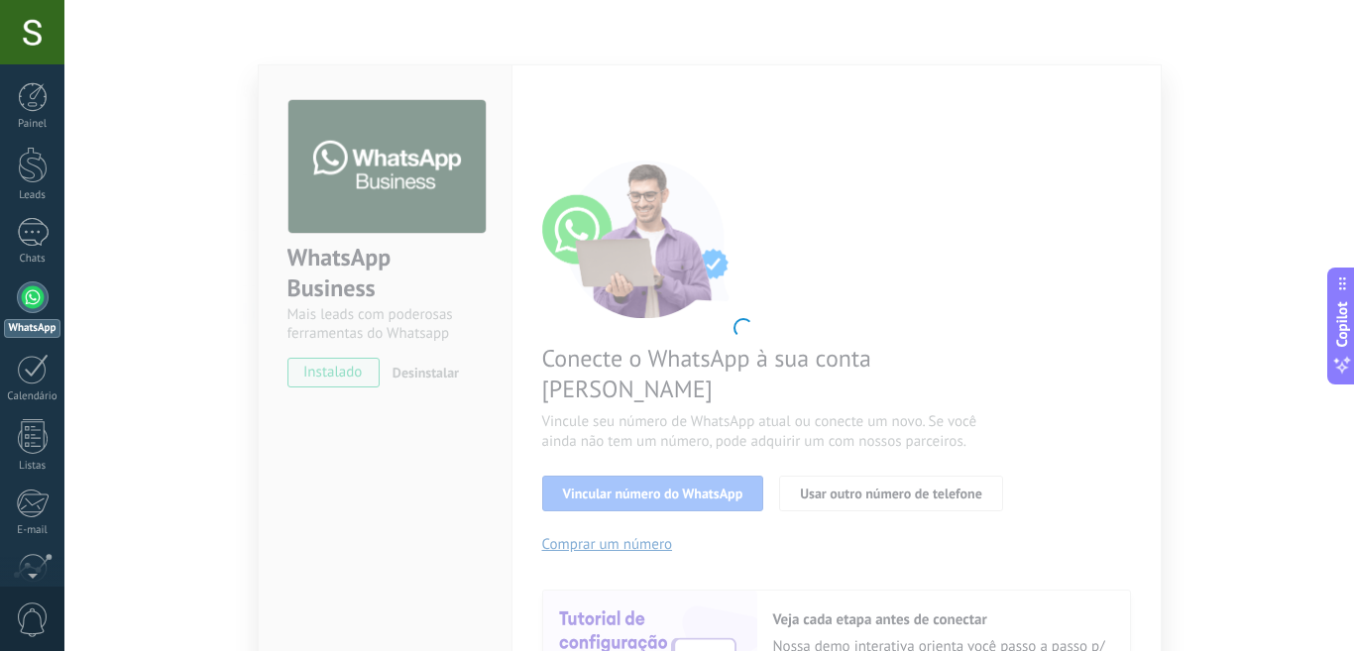
click at [1225, 207] on body ".abccls-1,.abccls-2{fill-rule:evenodd}.abccls-2{fill:#fff} .abfcls-1{fill:none}…" at bounding box center [677, 325] width 1354 height 651
click at [31, 242] on div at bounding box center [33, 232] width 32 height 29
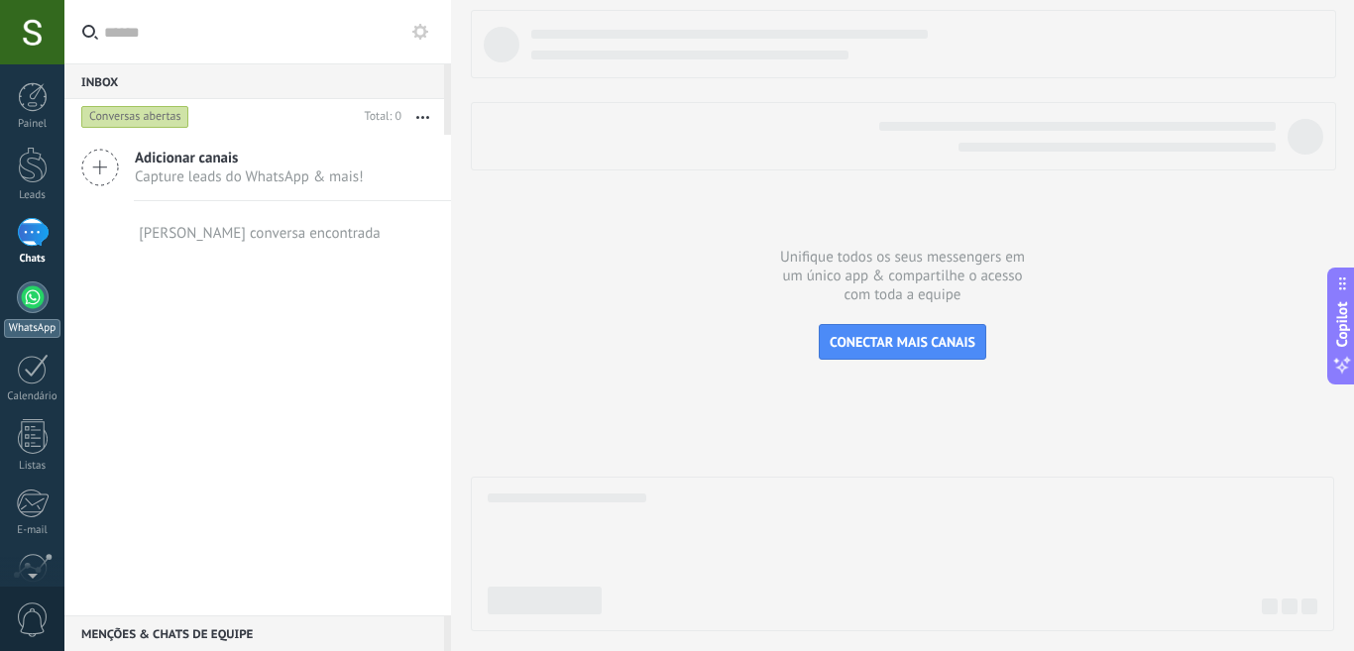
click at [31, 308] on div at bounding box center [33, 298] width 32 height 32
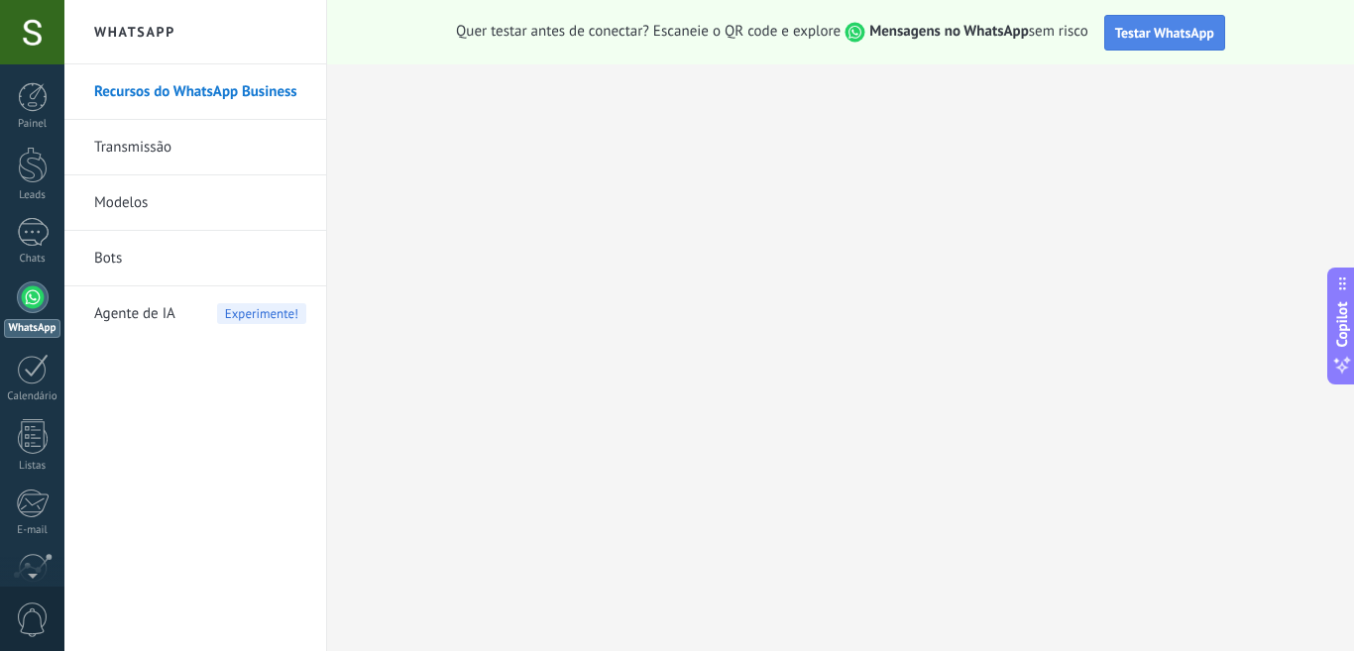
click at [1159, 43] on button "Testar WhatsApp" at bounding box center [1164, 33] width 121 height 36
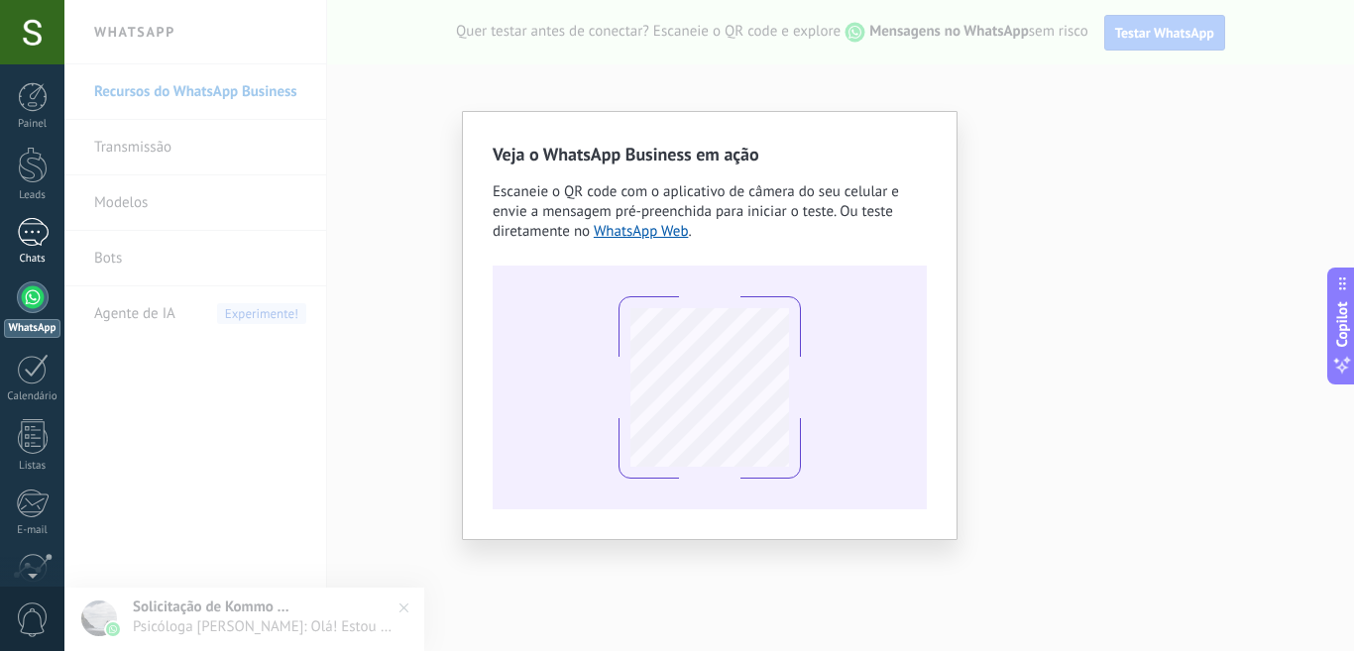
click at [43, 240] on div "1" at bounding box center [33, 232] width 32 height 29
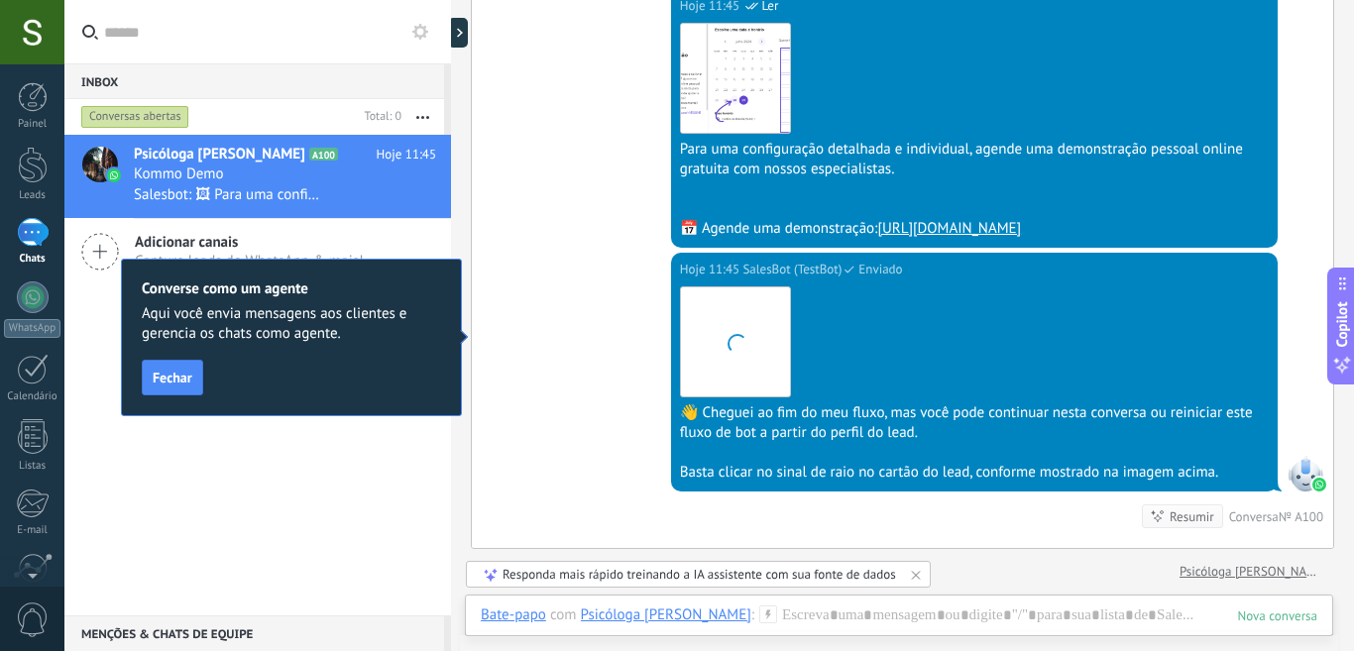
scroll to position [1590, 0]
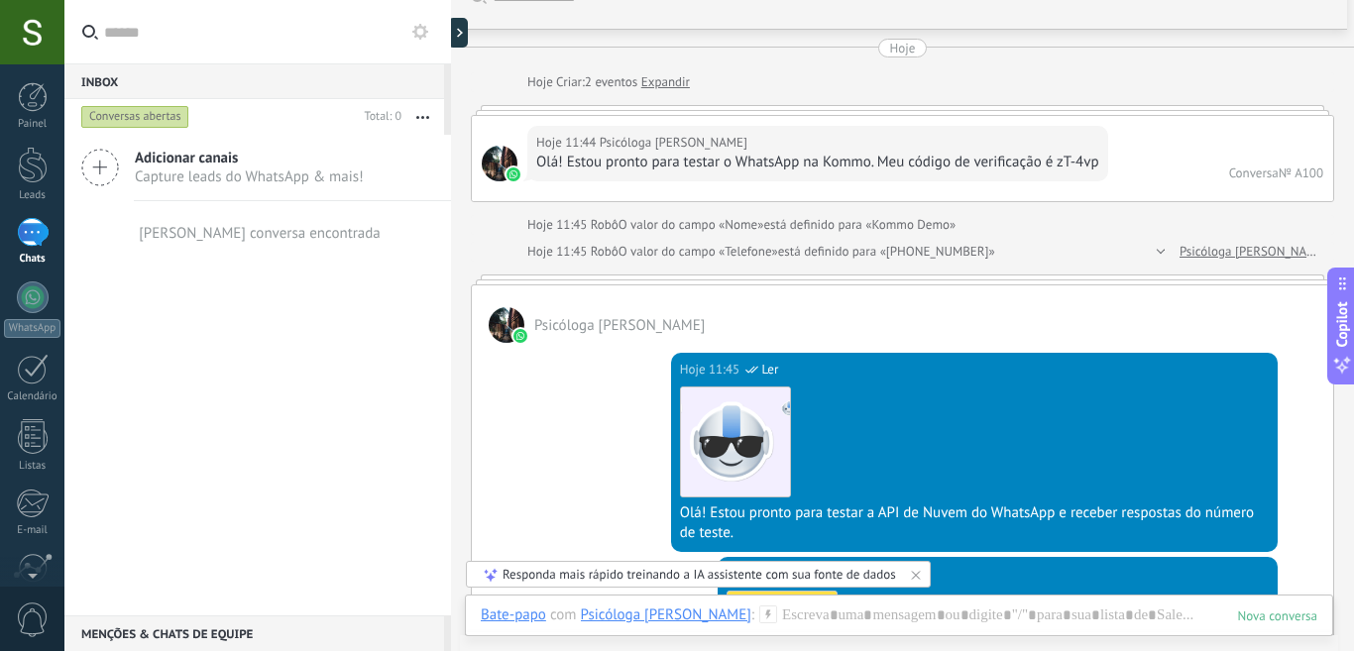
scroll to position [0, 0]
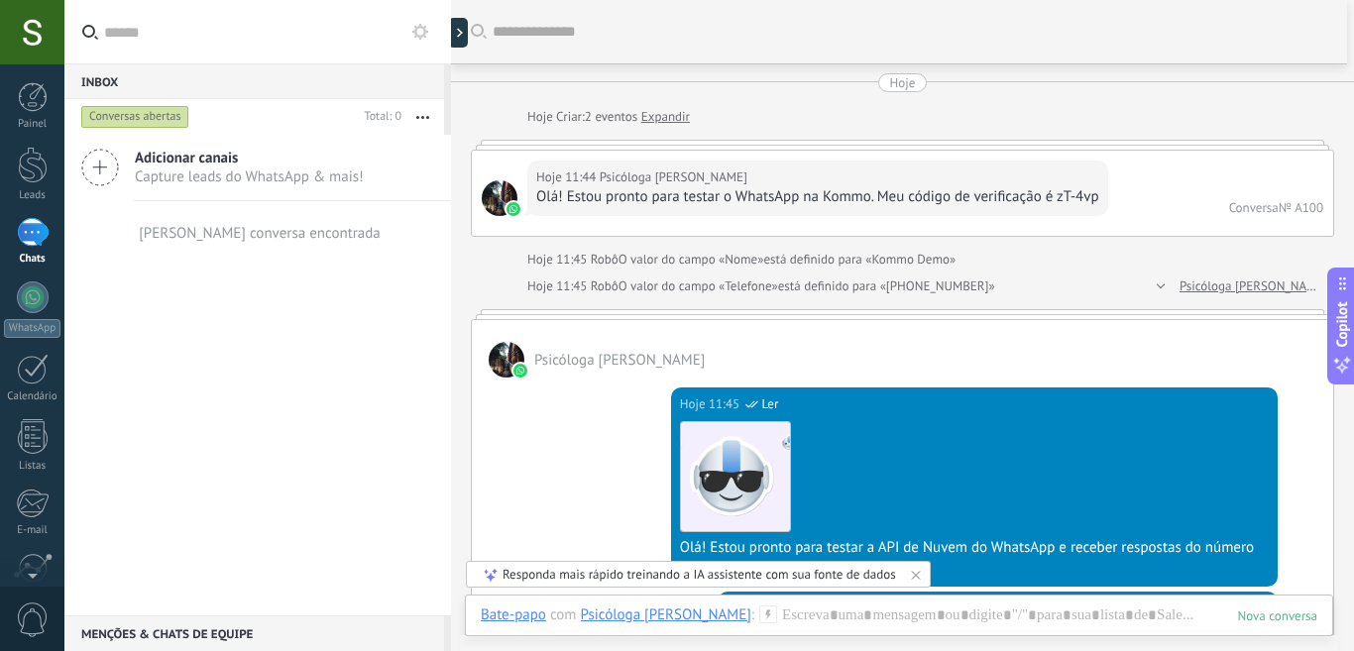
click at [420, 37] on use at bounding box center [420, 32] width 16 height 16
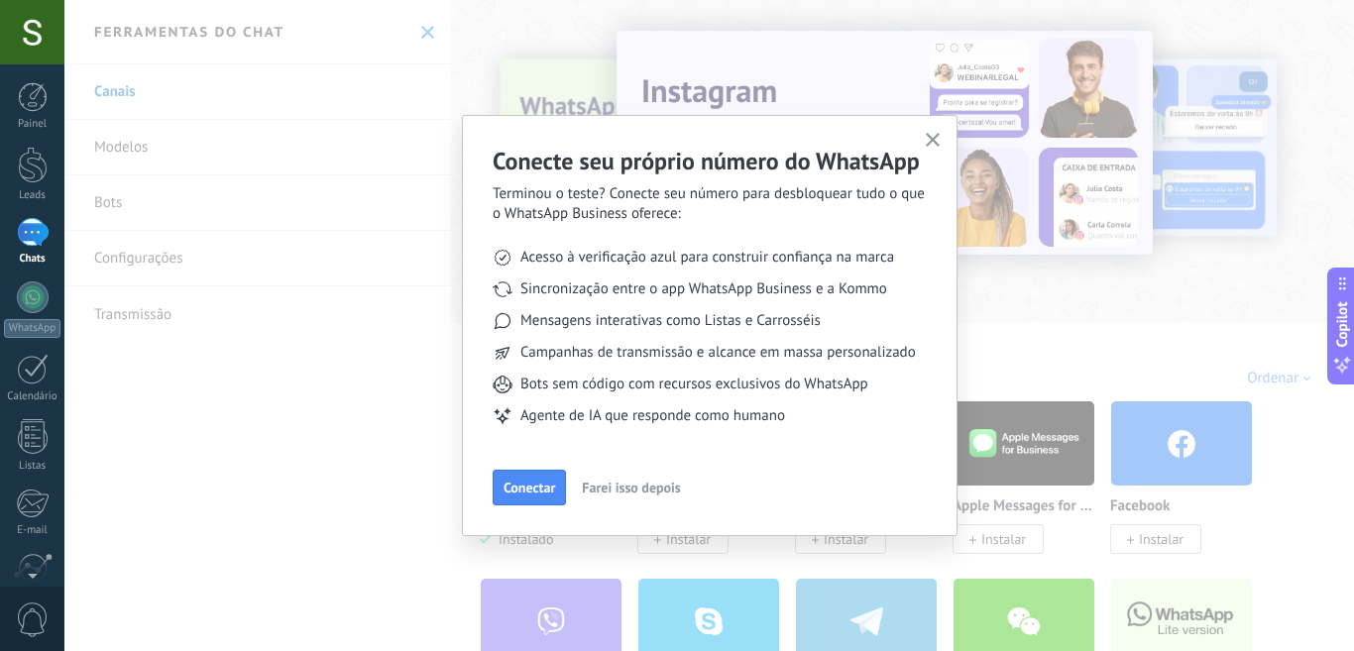
click at [133, 141] on div "Conecte seu próprio número do WhatsApp Terminou o teste? Conecte seu número par…" at bounding box center [709, 325] width 1290 height 651
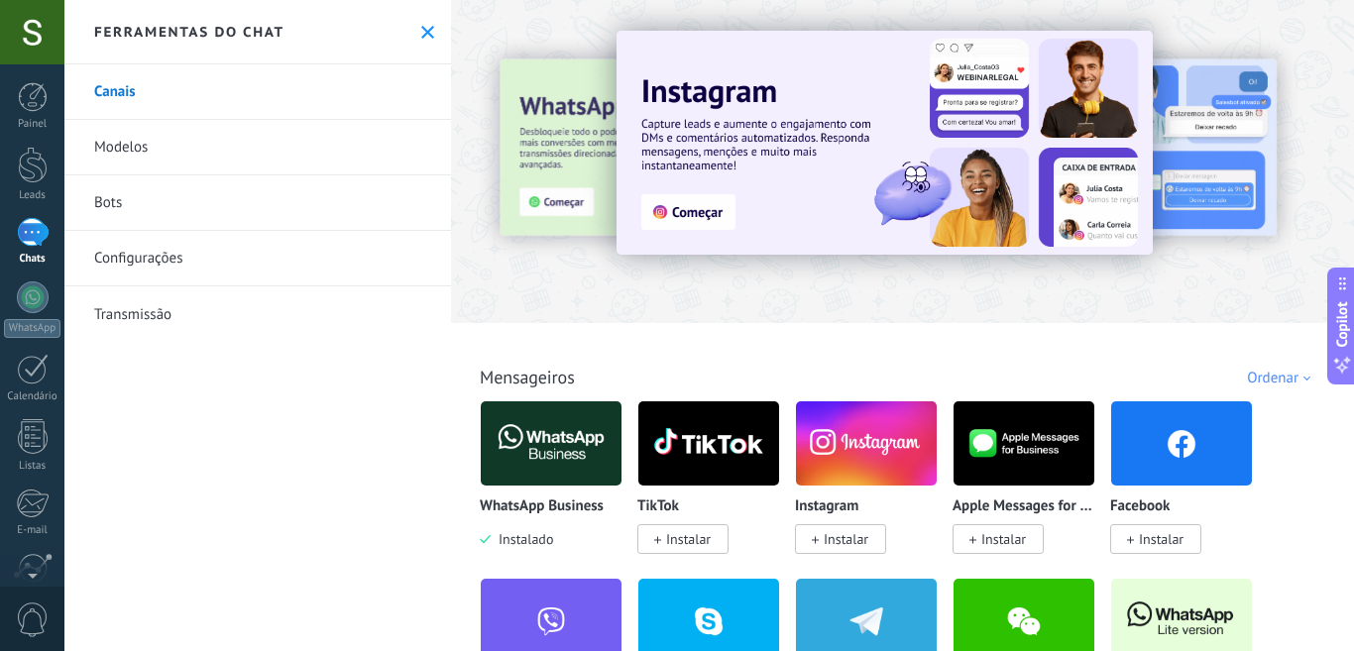
click at [173, 144] on link "Modelos" at bounding box center [257, 148] width 387 height 56
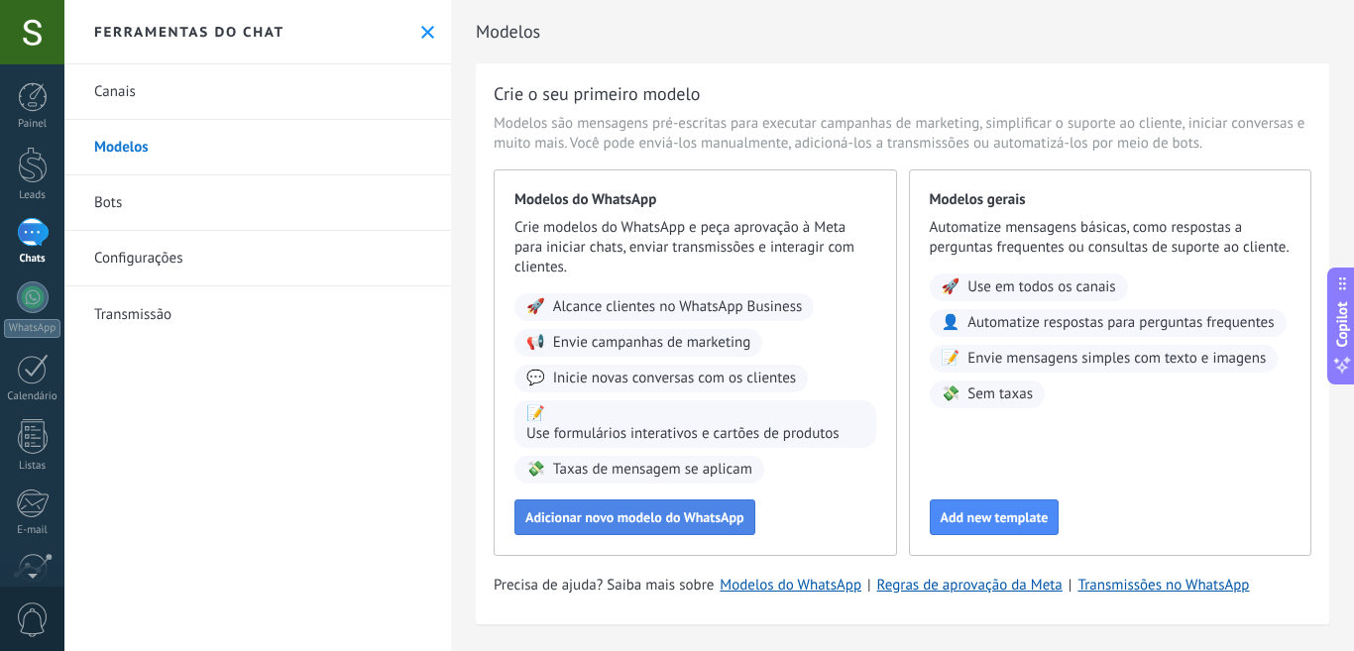
click at [718, 511] on span "Adicionar novo modelo do WhatsApp" at bounding box center [634, 518] width 219 height 14
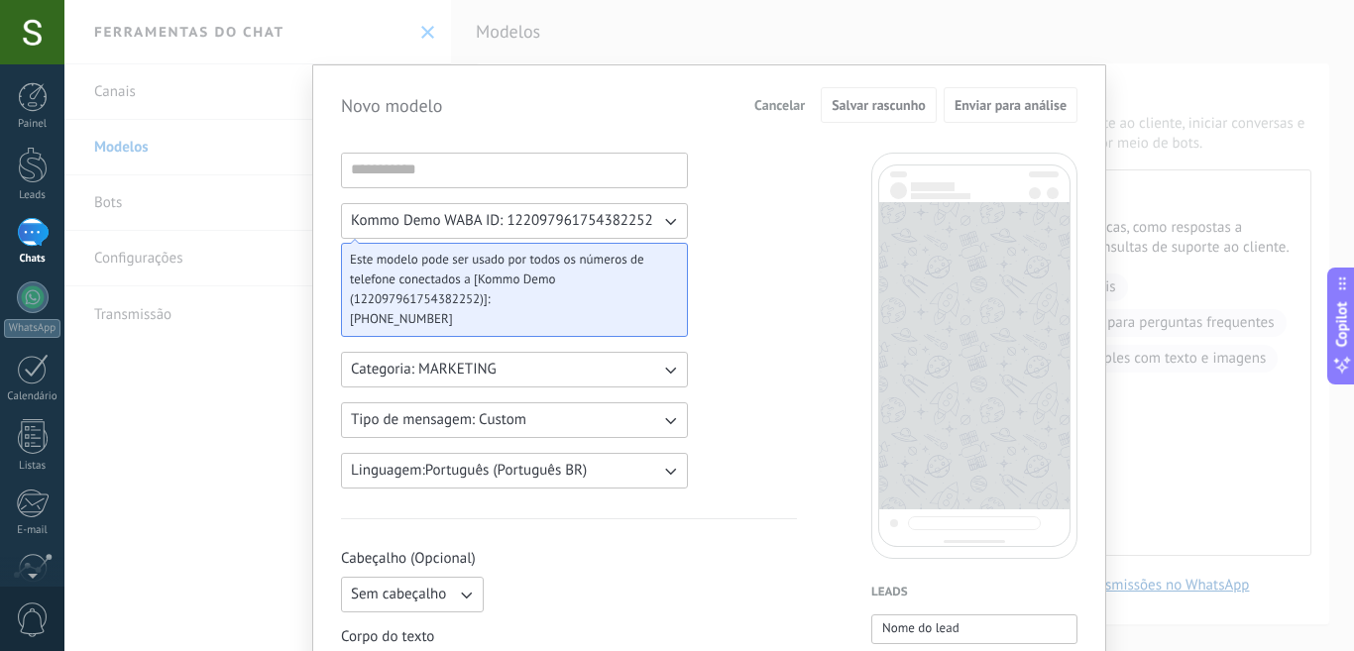
click at [998, 39] on div "Novo modelo Cancelar Salvar rascunho Enviar para análise Kommo Demo WABA ID: 12…" at bounding box center [709, 325] width 1290 height 651
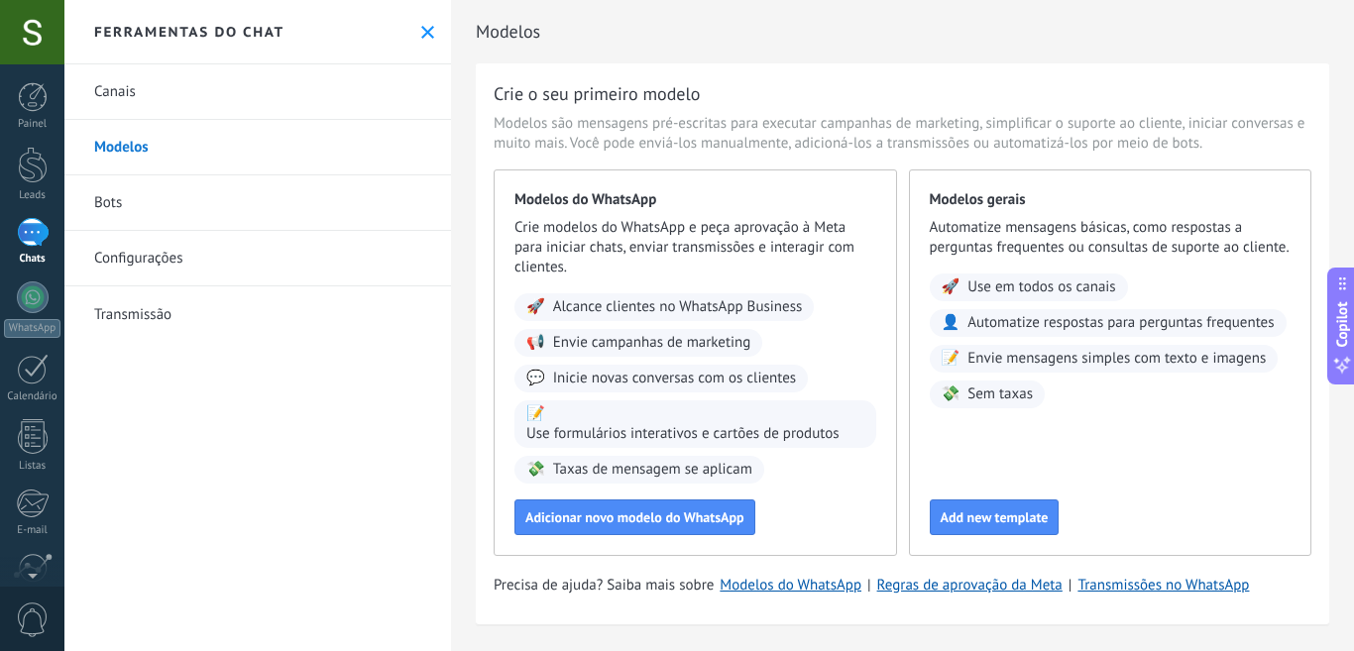
click at [152, 202] on link "Bots" at bounding box center [257, 203] width 387 height 56
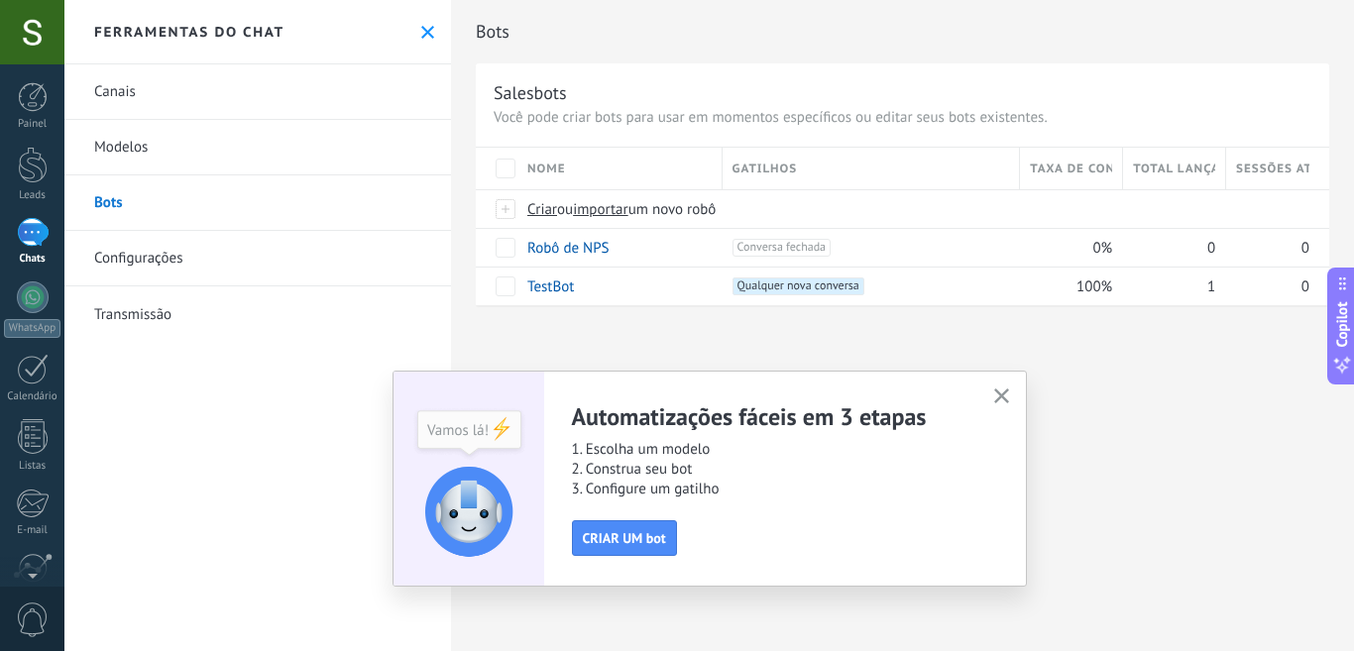
click at [1002, 399] on icon "button" at bounding box center [1001, 396] width 15 height 15
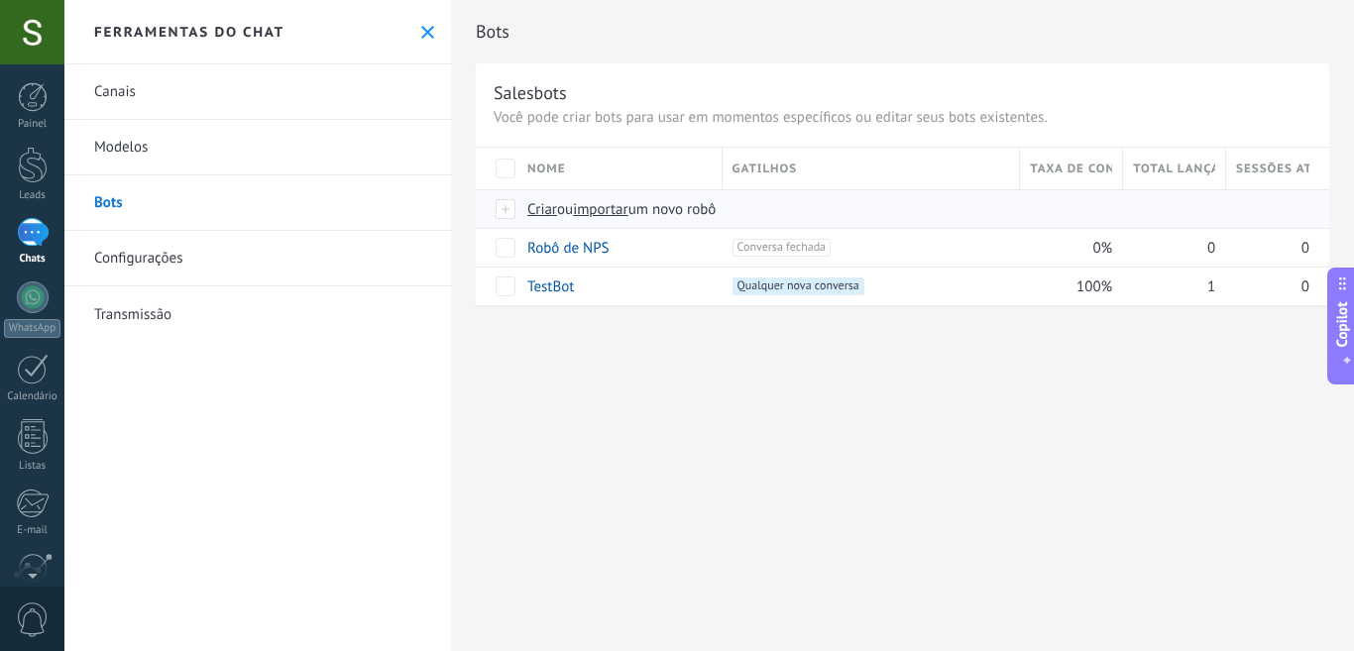
click at [531, 212] on span "Criar" at bounding box center [542, 209] width 30 height 19
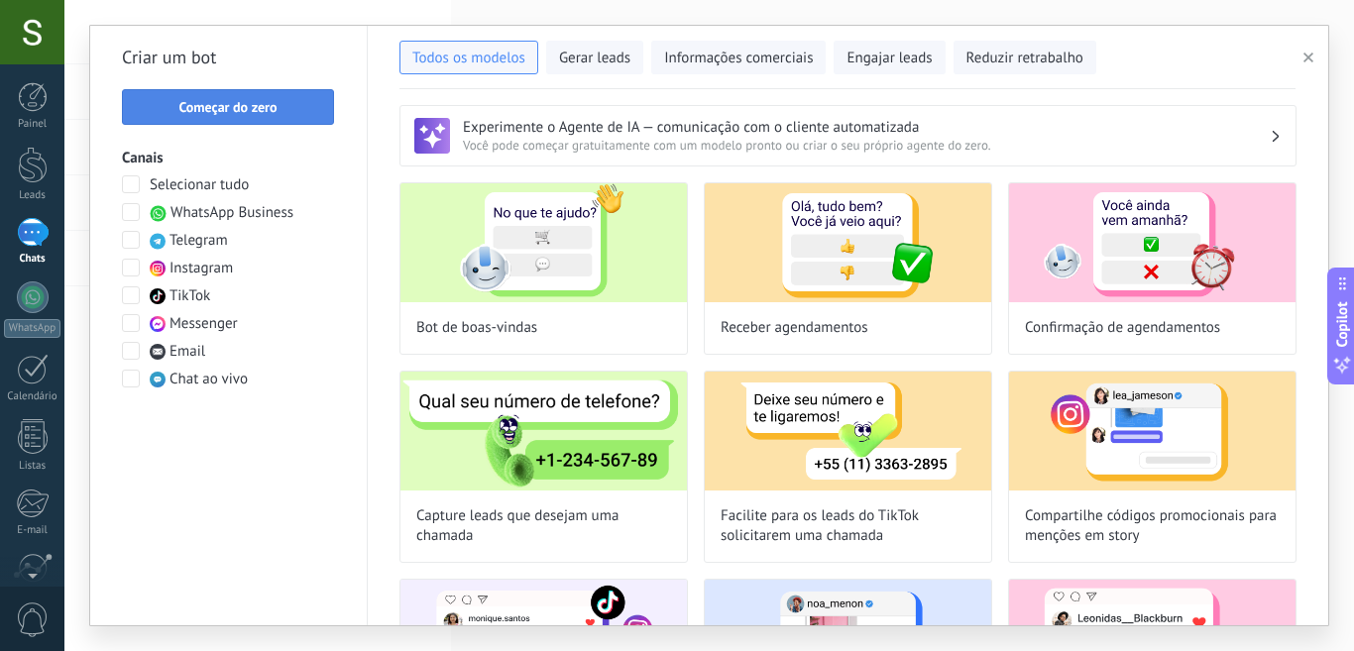
click at [215, 111] on span "Começar do zero" at bounding box center [227, 107] width 98 height 14
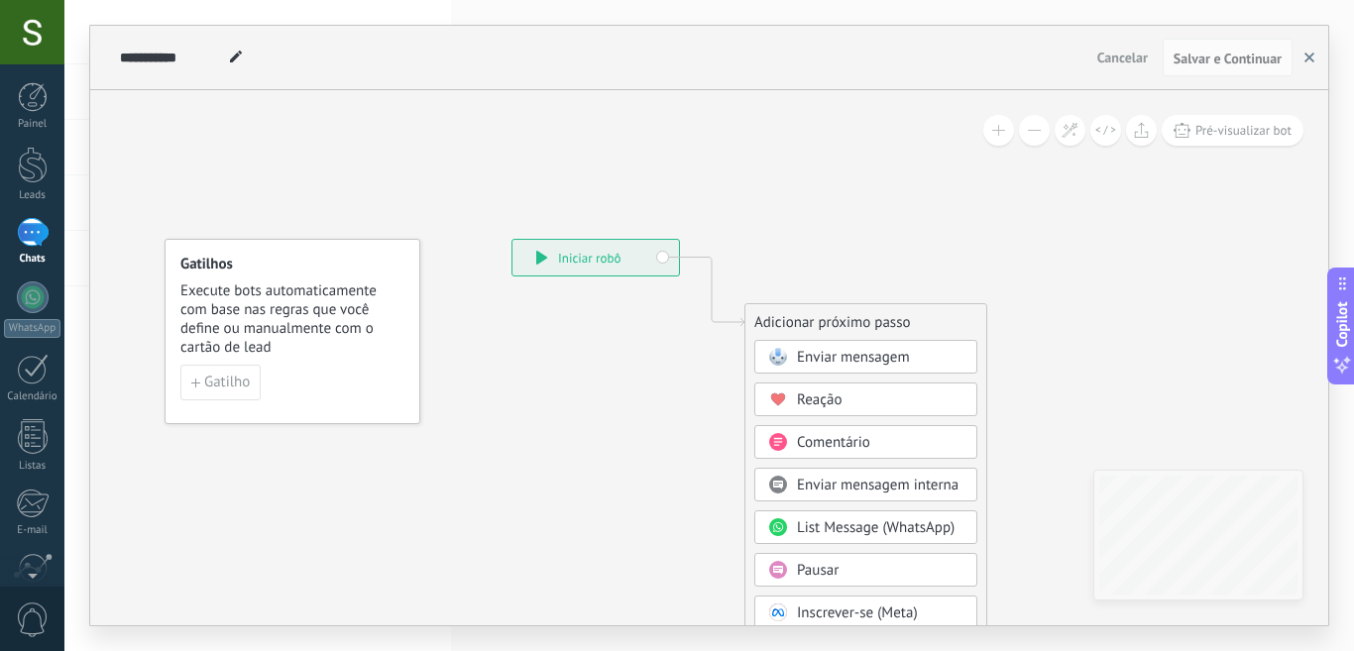
click at [1310, 54] on icon "button" at bounding box center [1310, 58] width 10 height 10
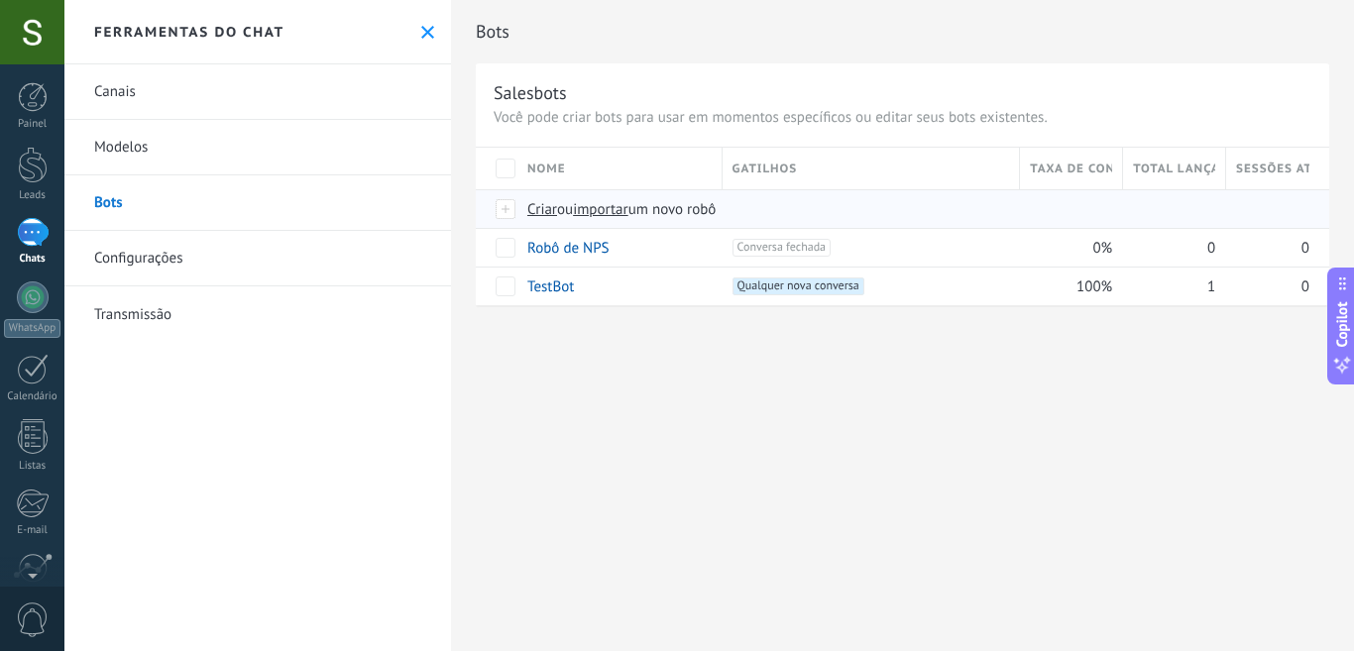
click at [542, 207] on span "Criar" at bounding box center [542, 209] width 30 height 19
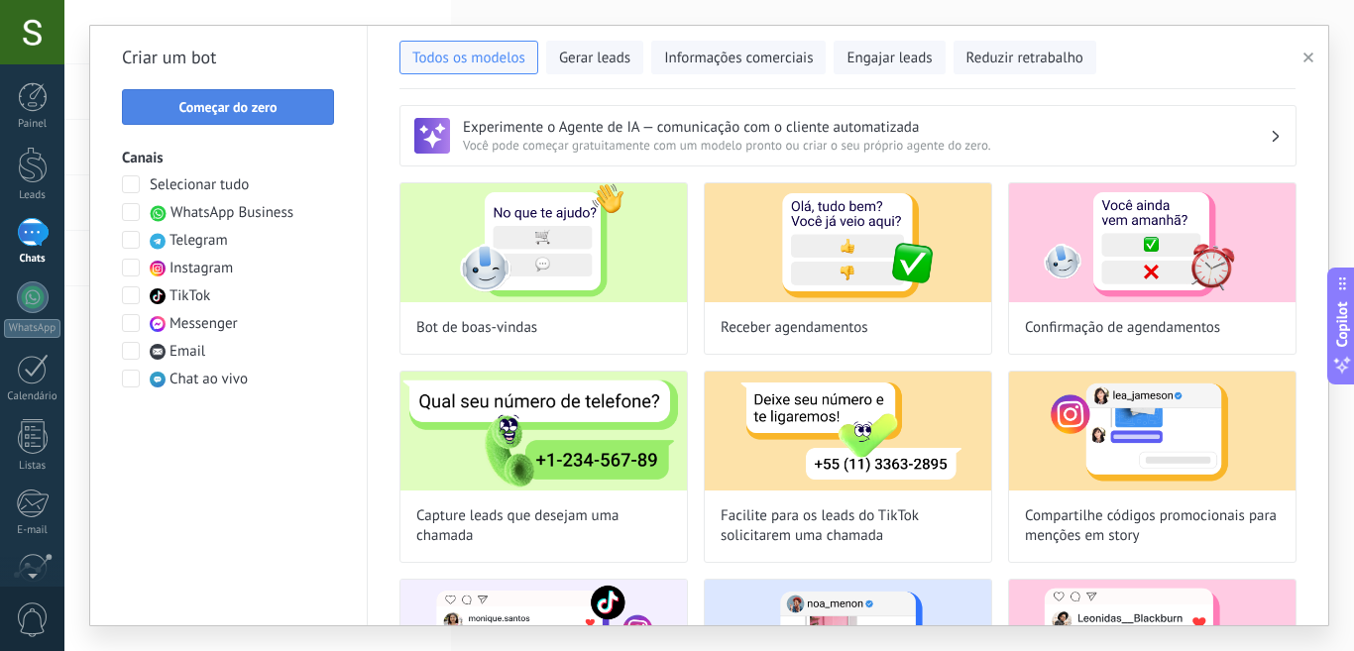
click at [298, 112] on span "Começar do zero" at bounding box center [228, 107] width 190 height 14
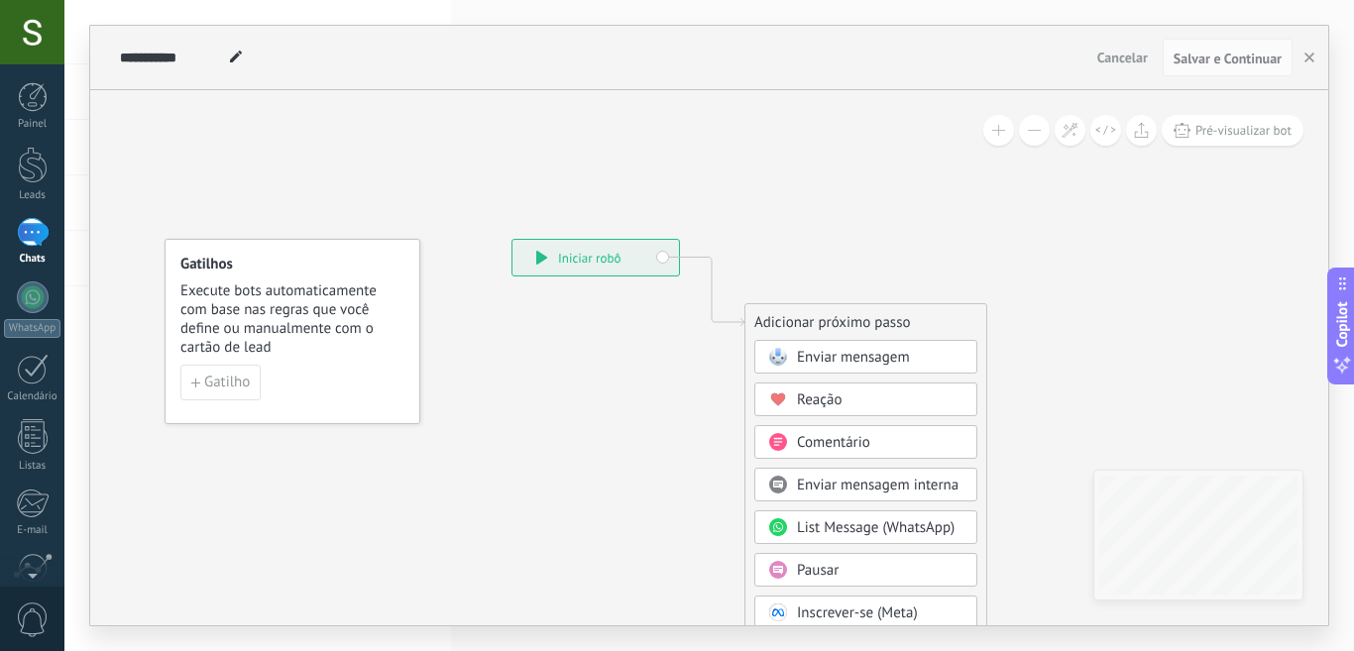
click at [901, 349] on span "Enviar mensagem" at bounding box center [853, 357] width 113 height 19
